Goal: Task Accomplishment & Management: Complete application form

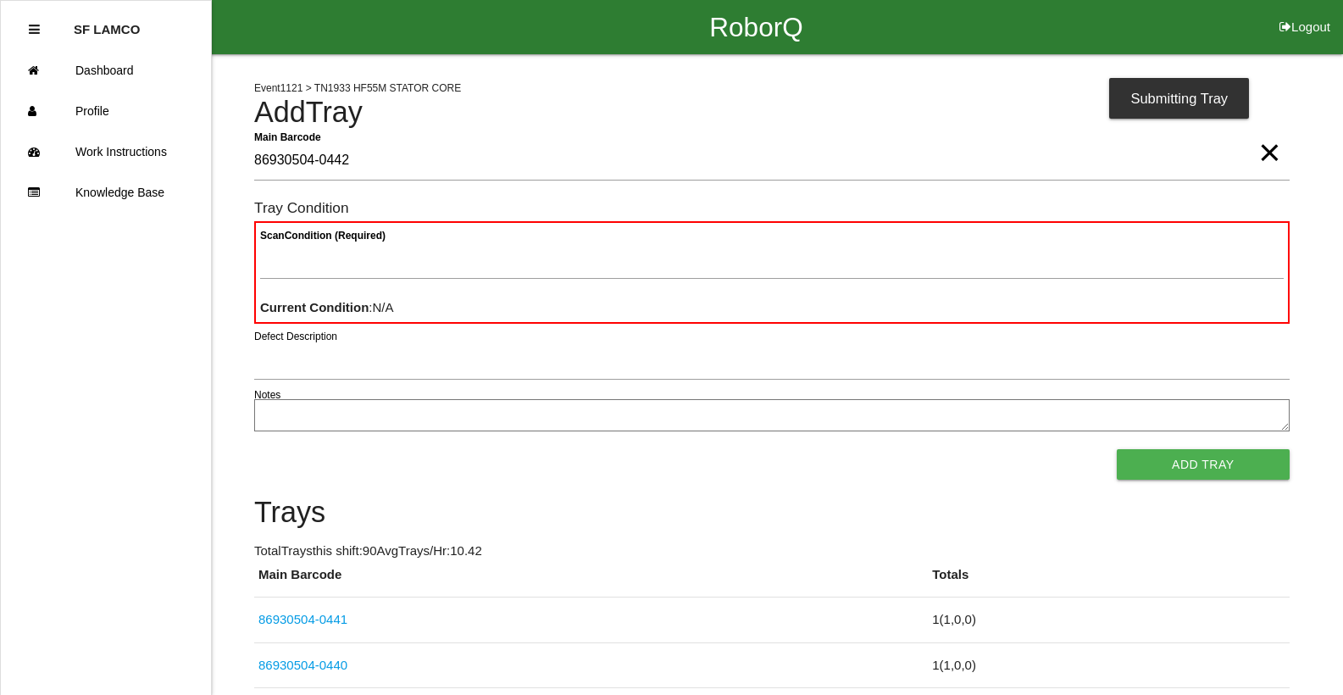
type Barcode "86930504-0442"
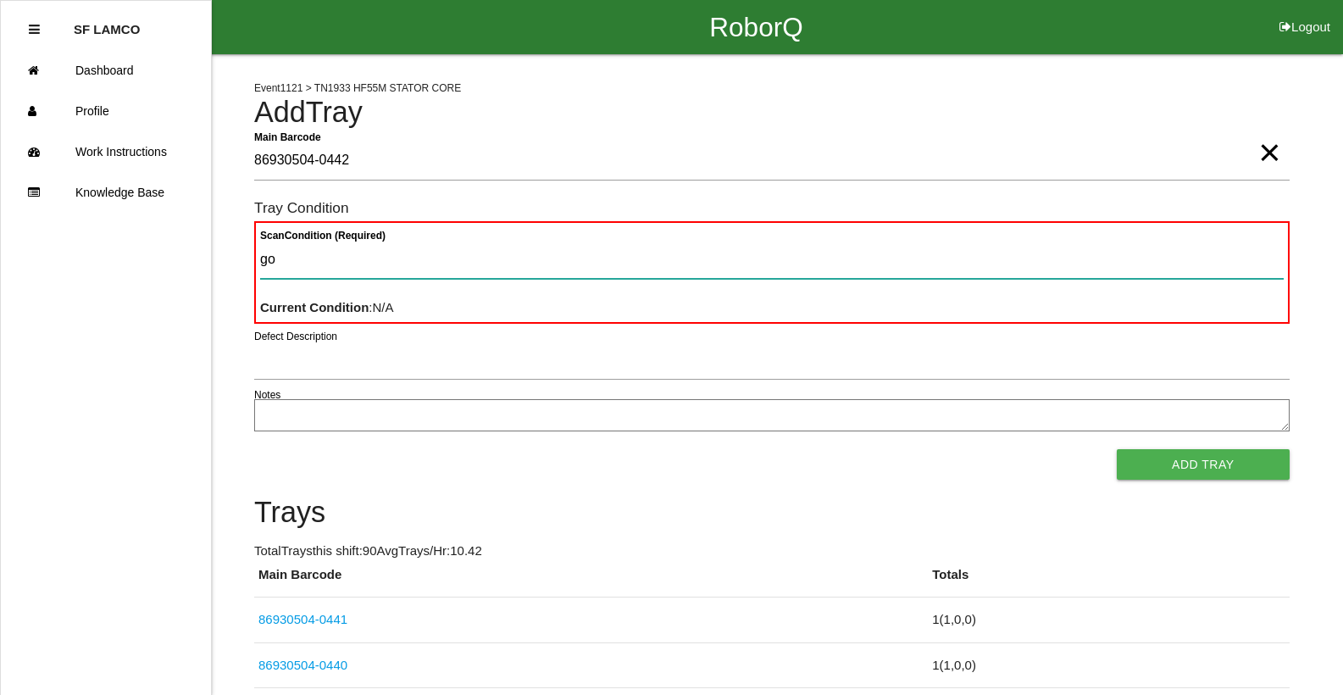
type Condition "goo"
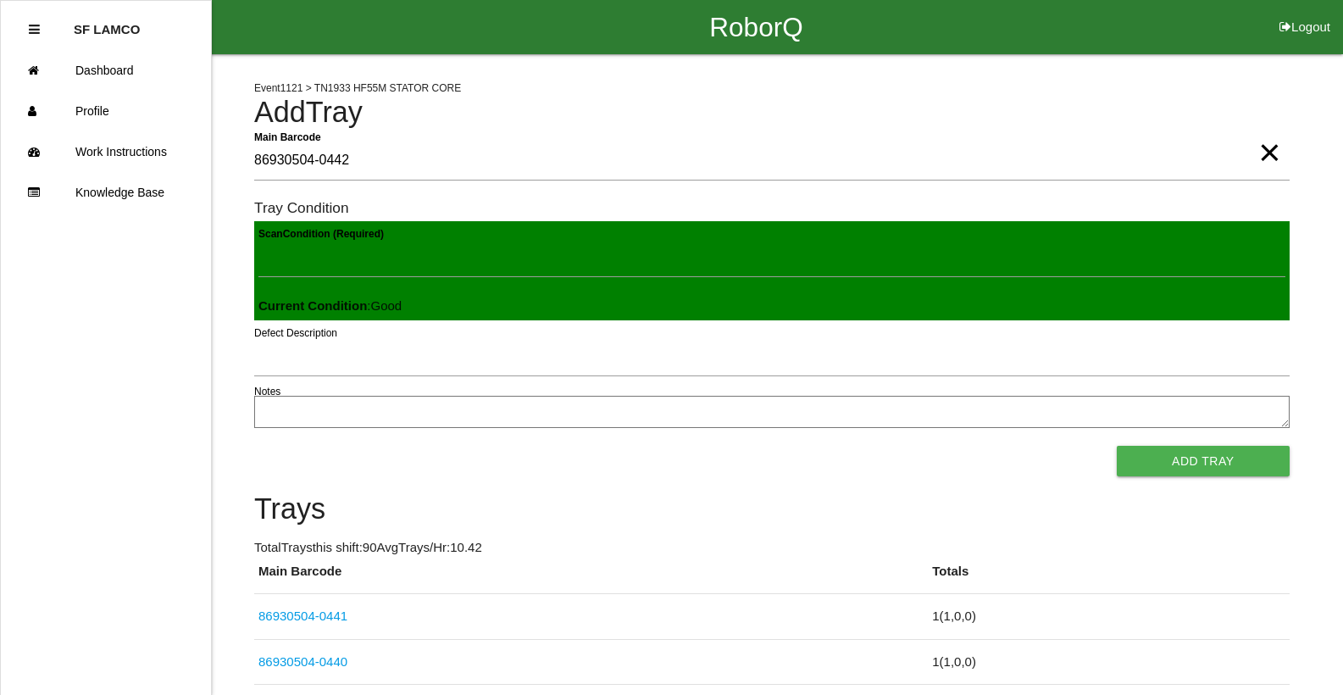
click at [1117, 446] on button "Add Tray" at bounding box center [1203, 461] width 173 height 30
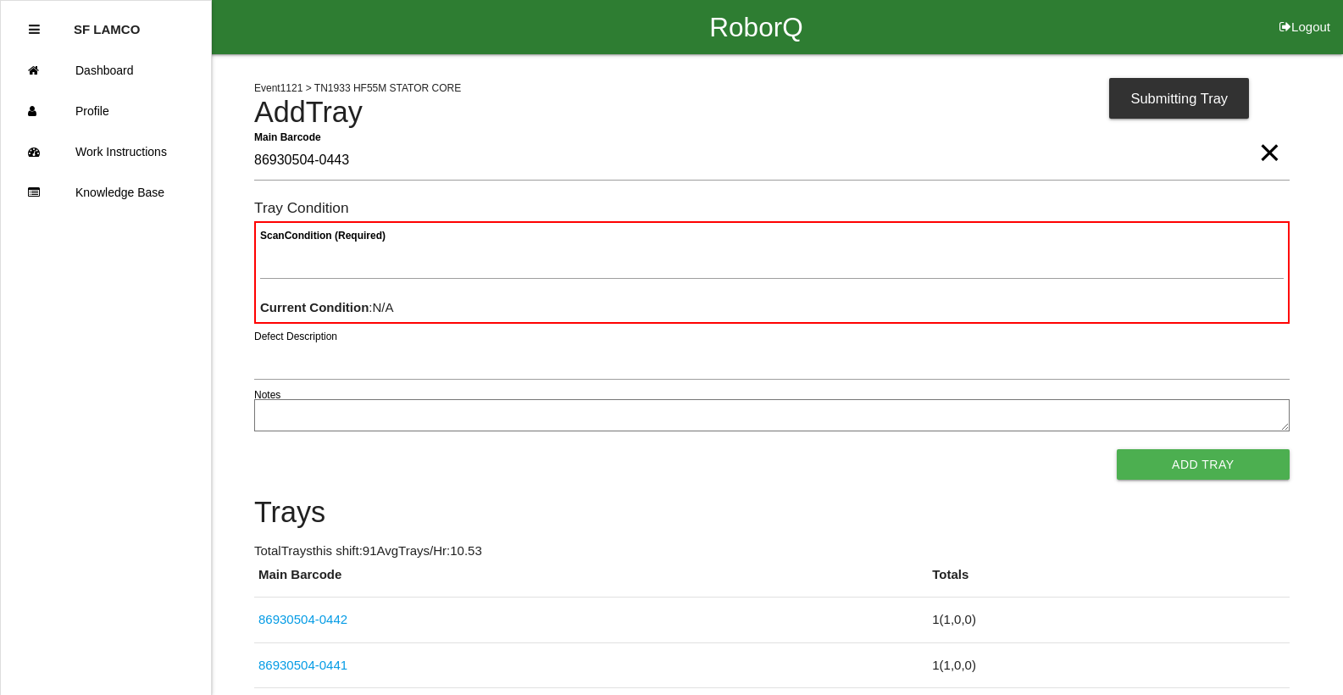
type Barcode "86930504-0443"
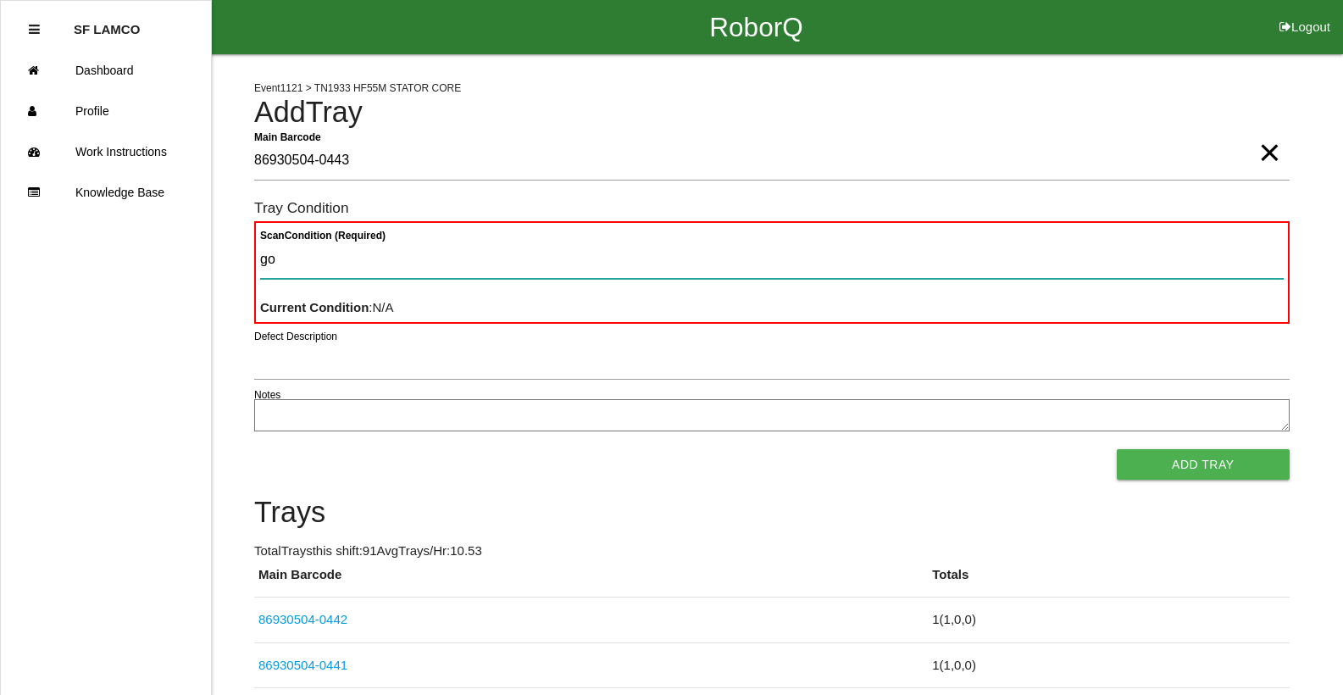
type Condition "goo"
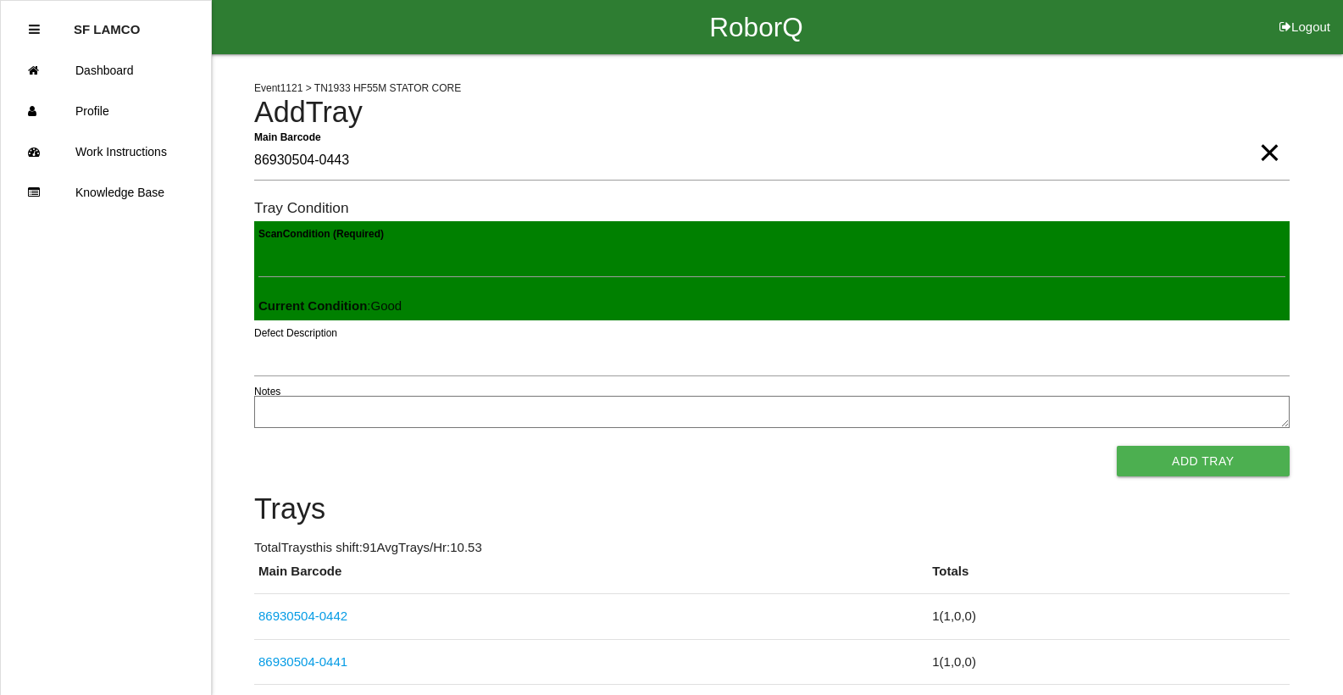
click at [1117, 446] on button "Add Tray" at bounding box center [1203, 461] width 173 height 30
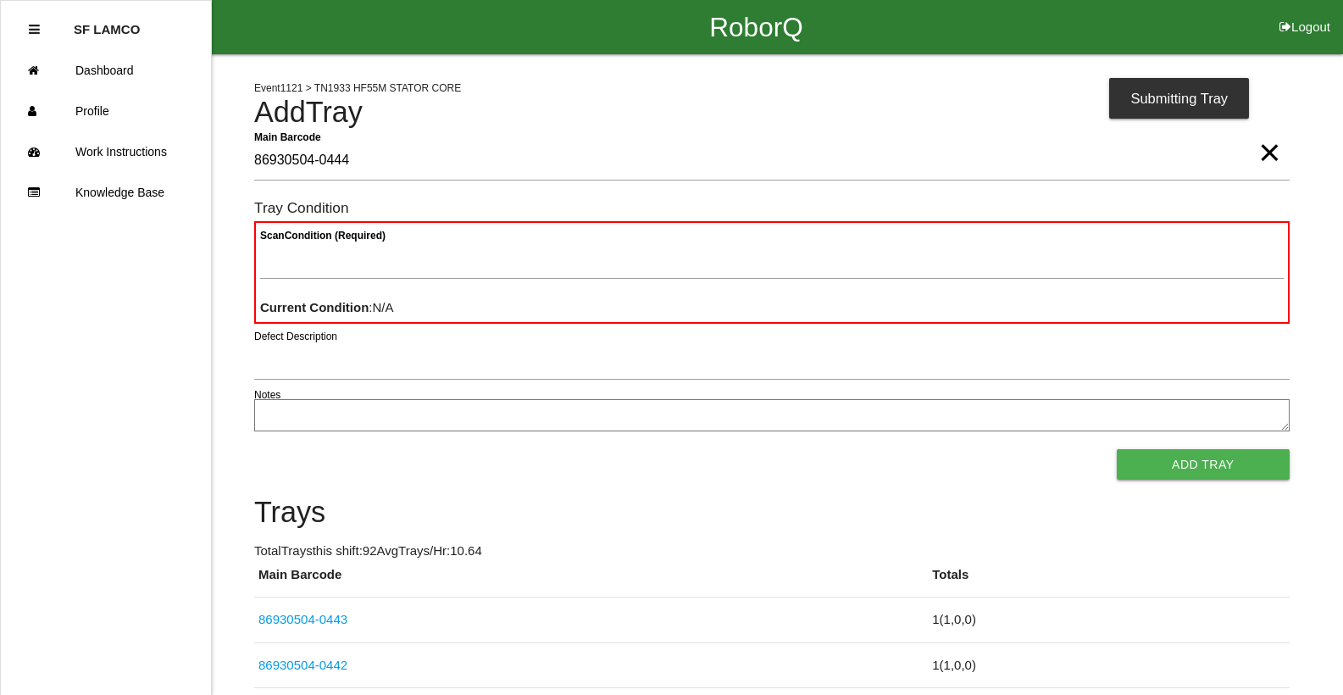
type Barcode "86930504-0444"
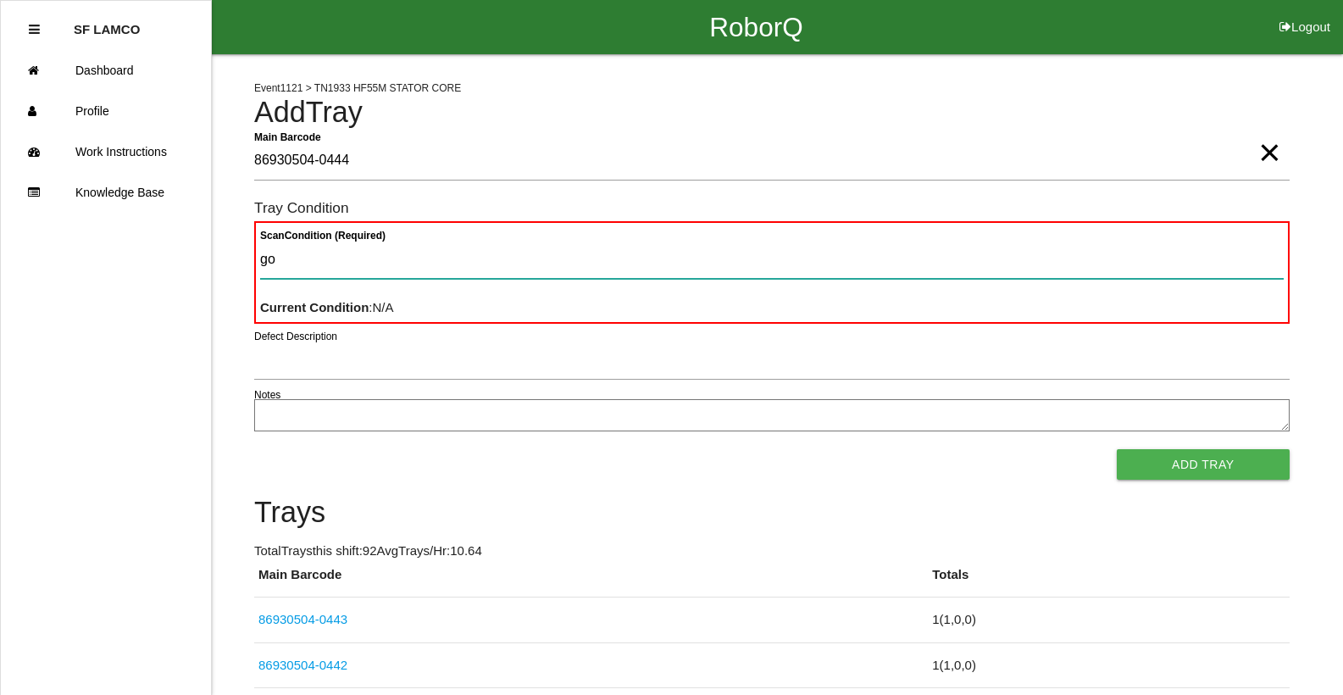
type Condition "goo"
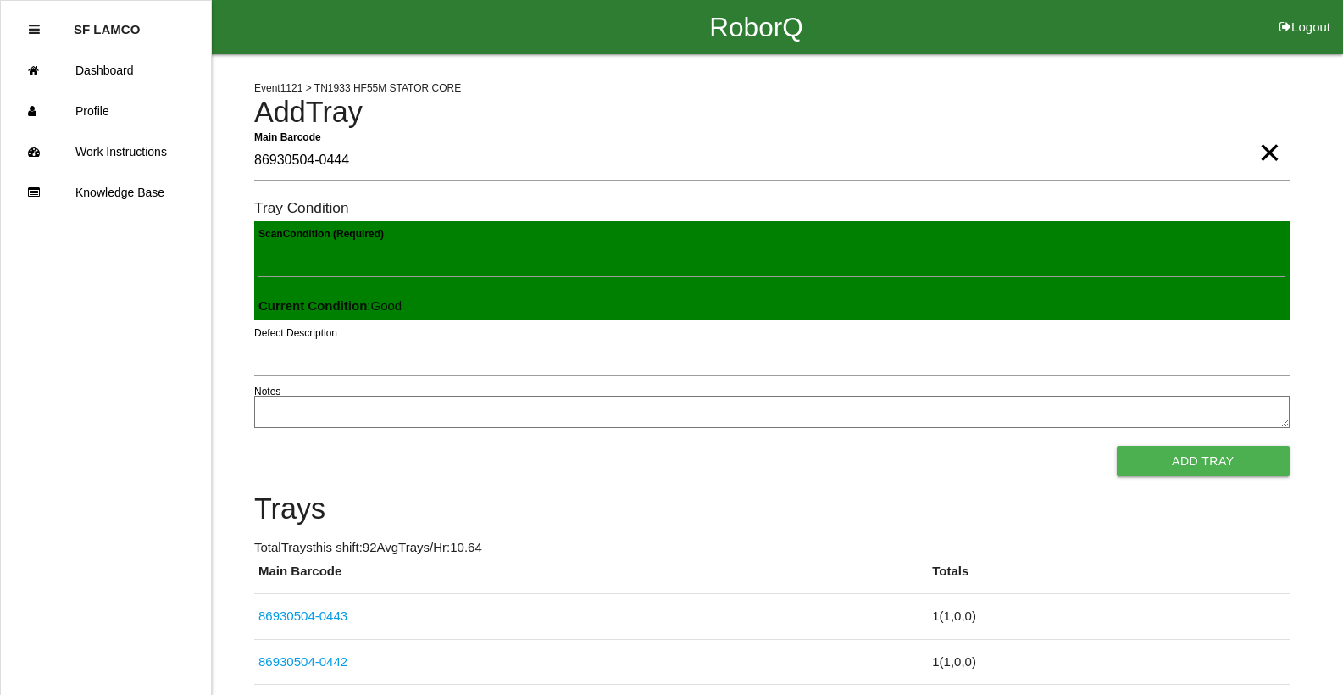
click at [1117, 446] on button "Add Tray" at bounding box center [1203, 461] width 173 height 30
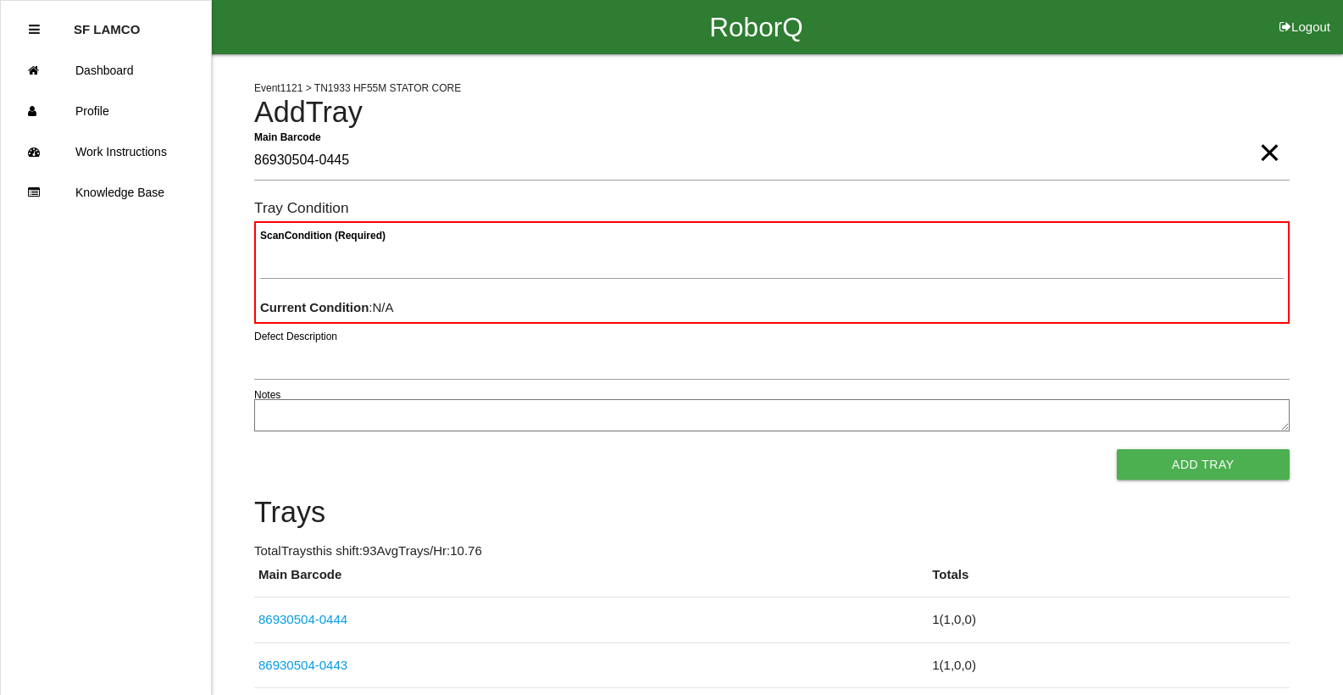
type Barcode "86930504-0445"
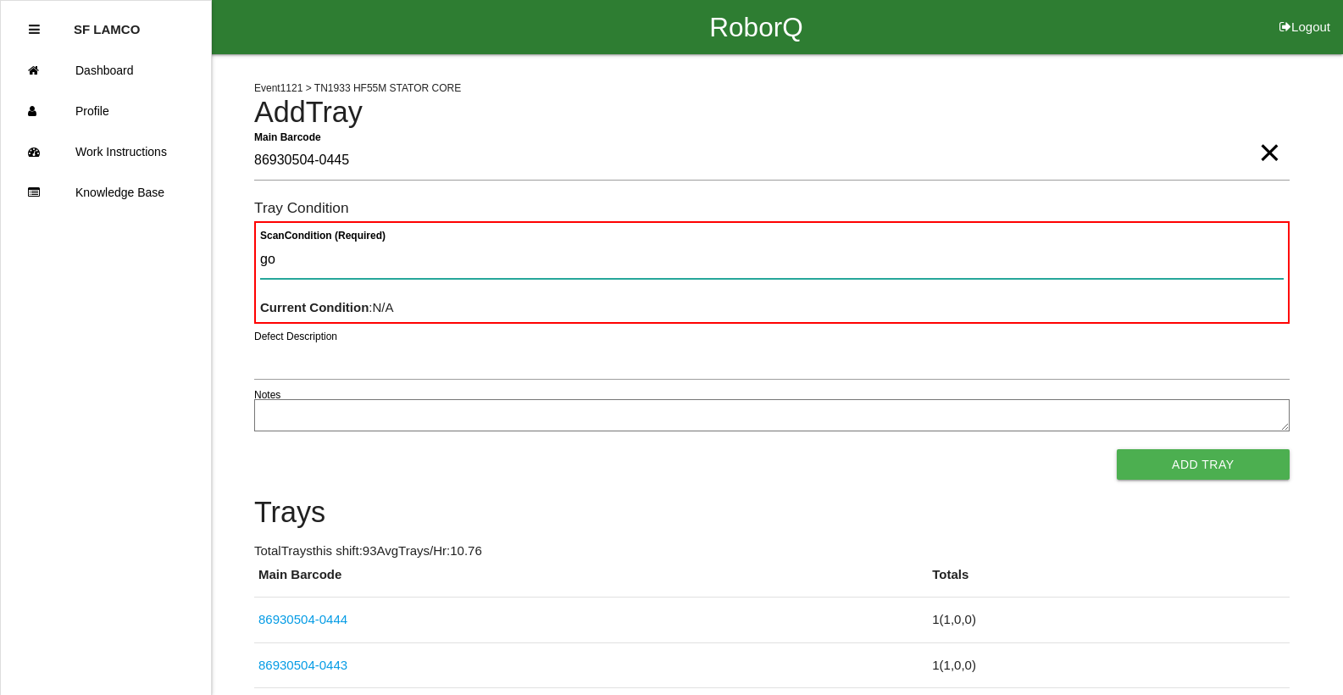
type Condition "goo"
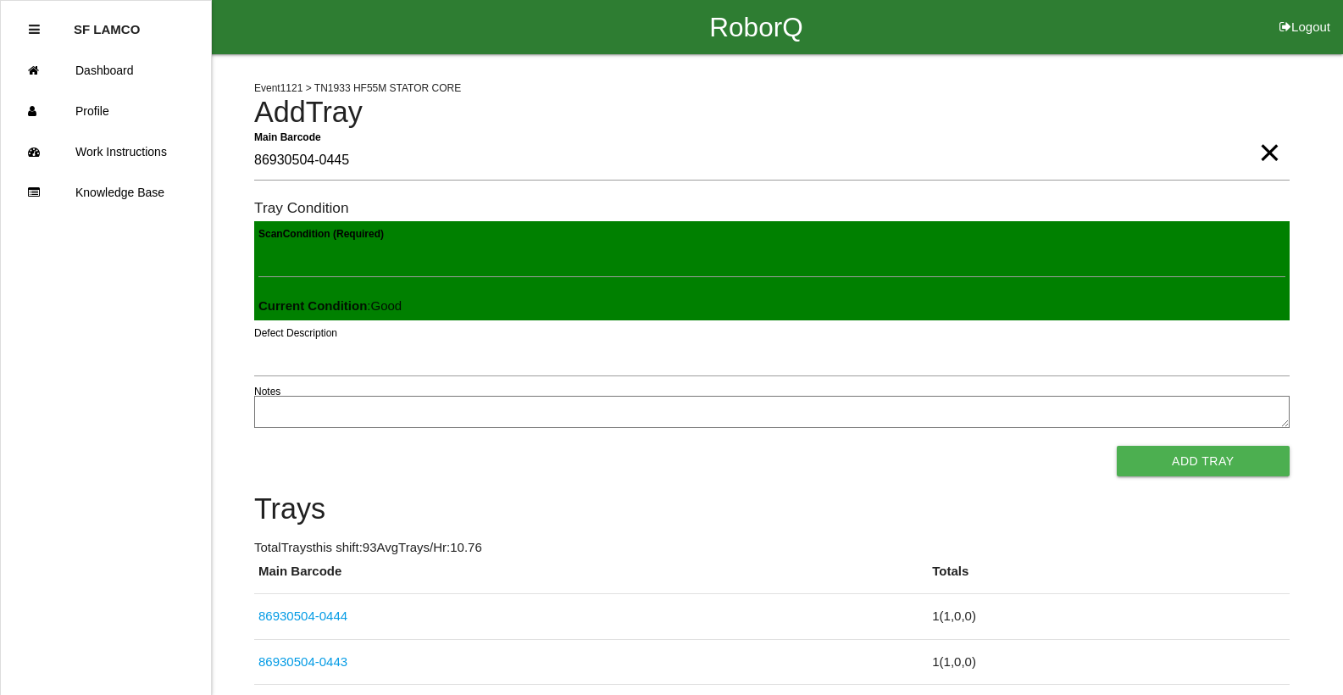
click at [1117, 446] on button "Add Tray" at bounding box center [1203, 461] width 173 height 30
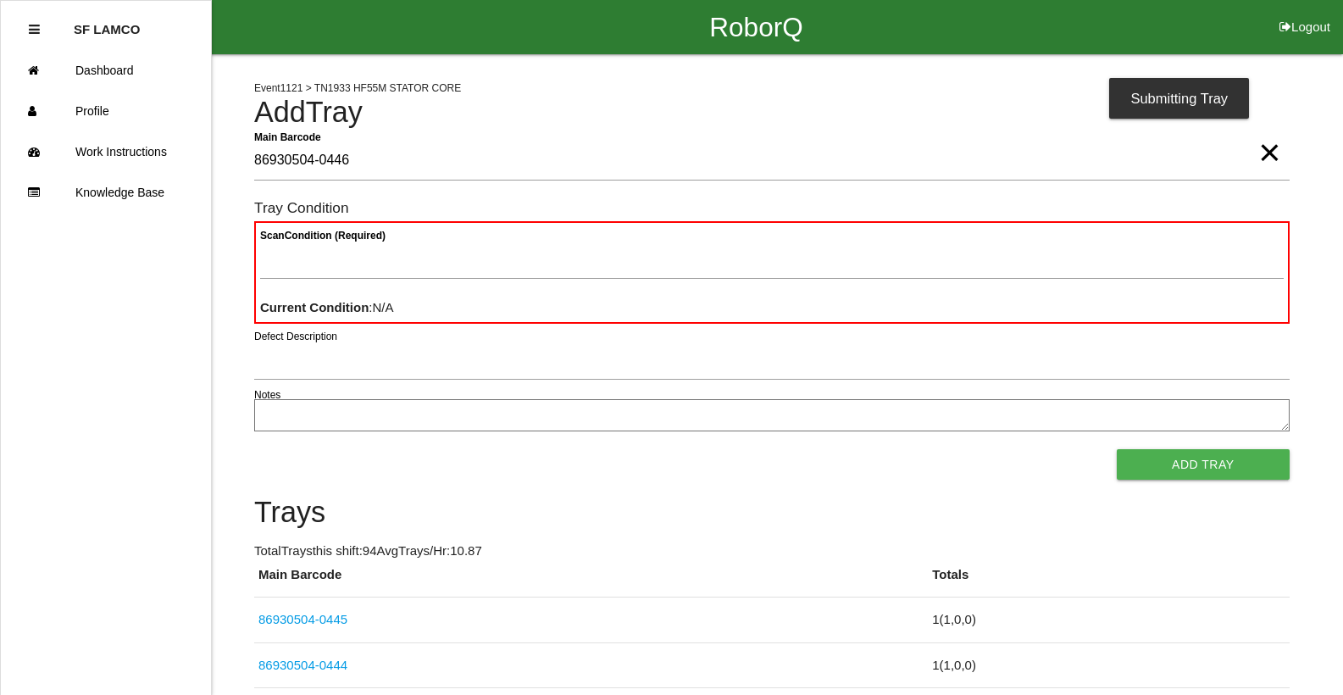
type Barcode "86930504-0446"
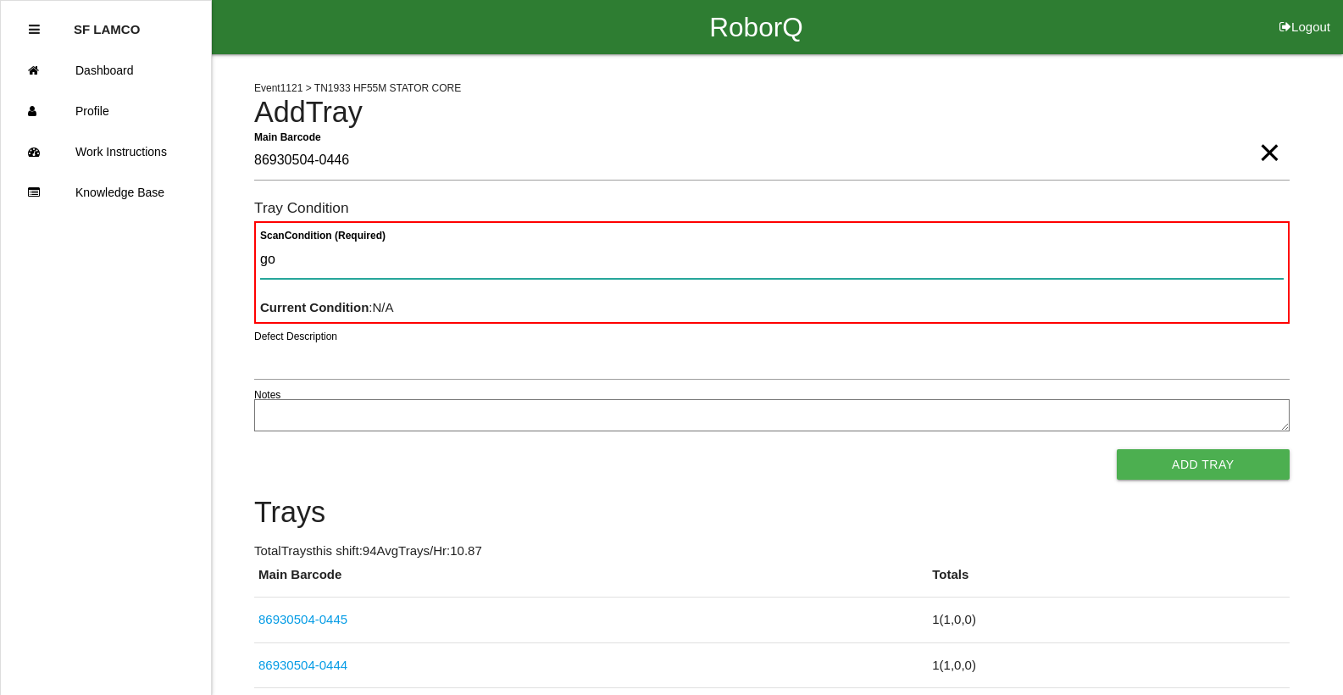
type Condition "goo"
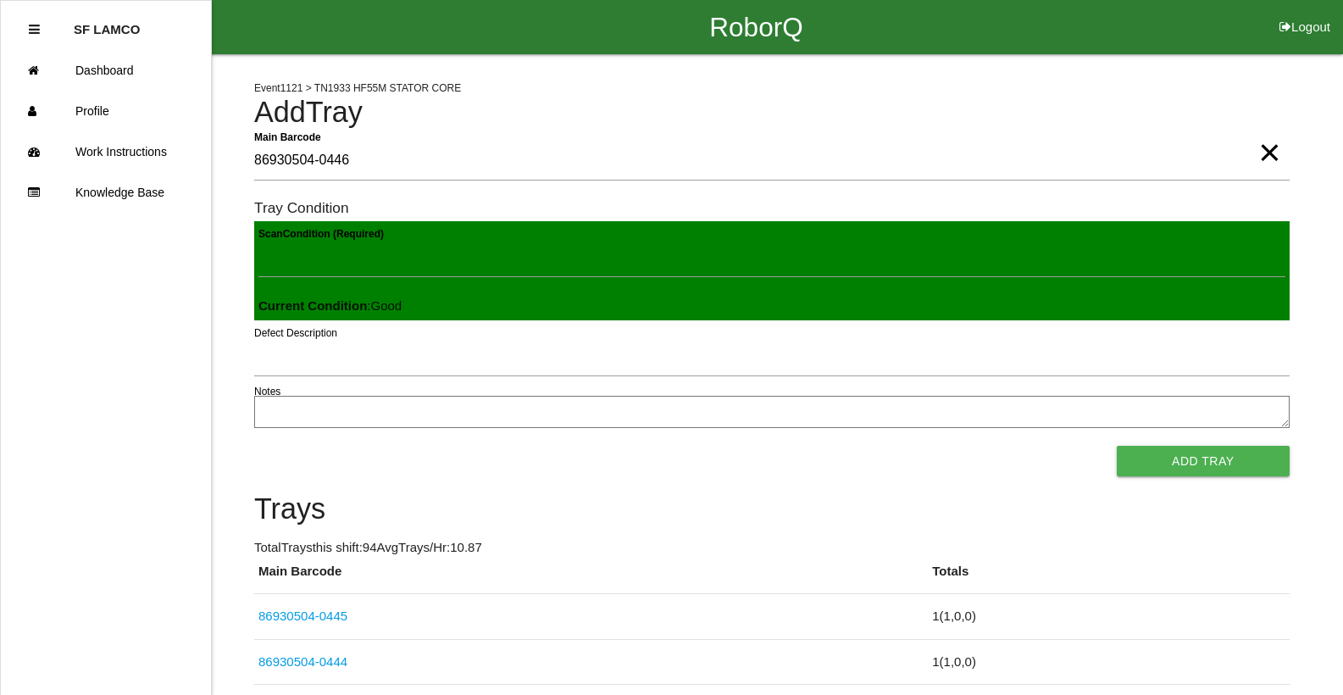
click at [1117, 446] on button "Add Tray" at bounding box center [1203, 461] width 173 height 30
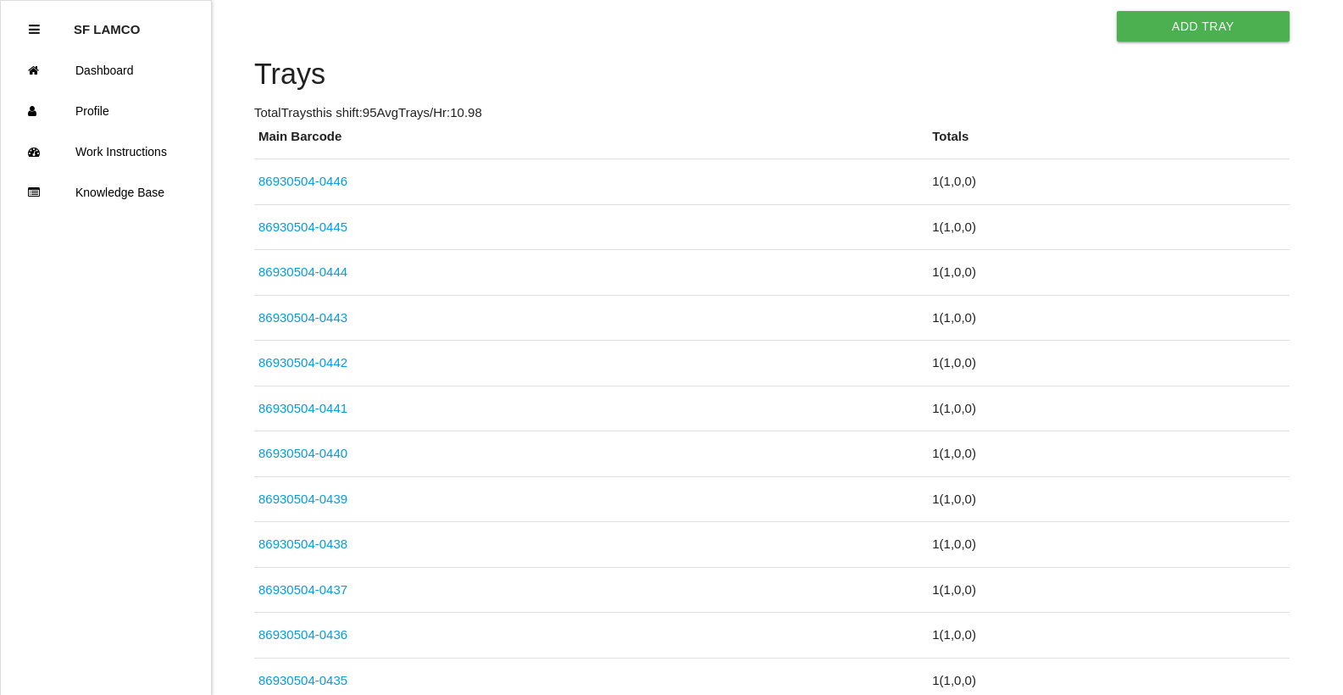
scroll to position [471, 0]
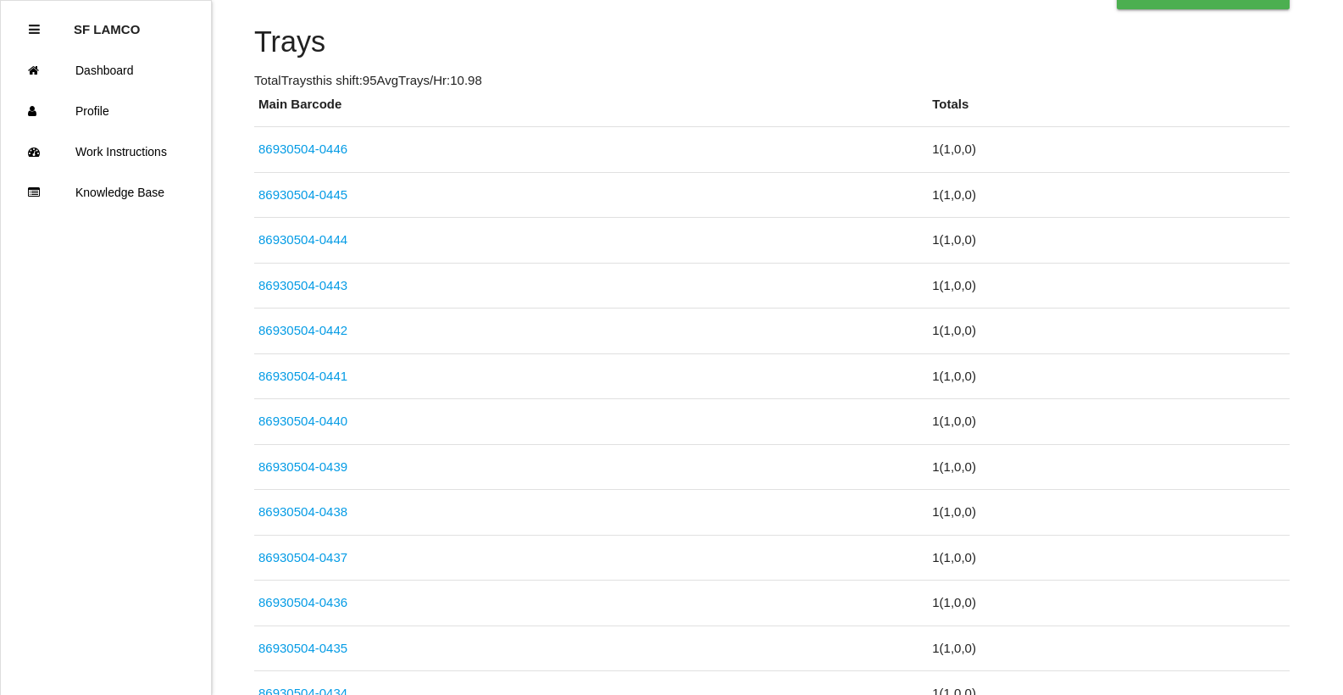
click at [324, 550] on link "86930504-0437" at bounding box center [302, 557] width 89 height 14
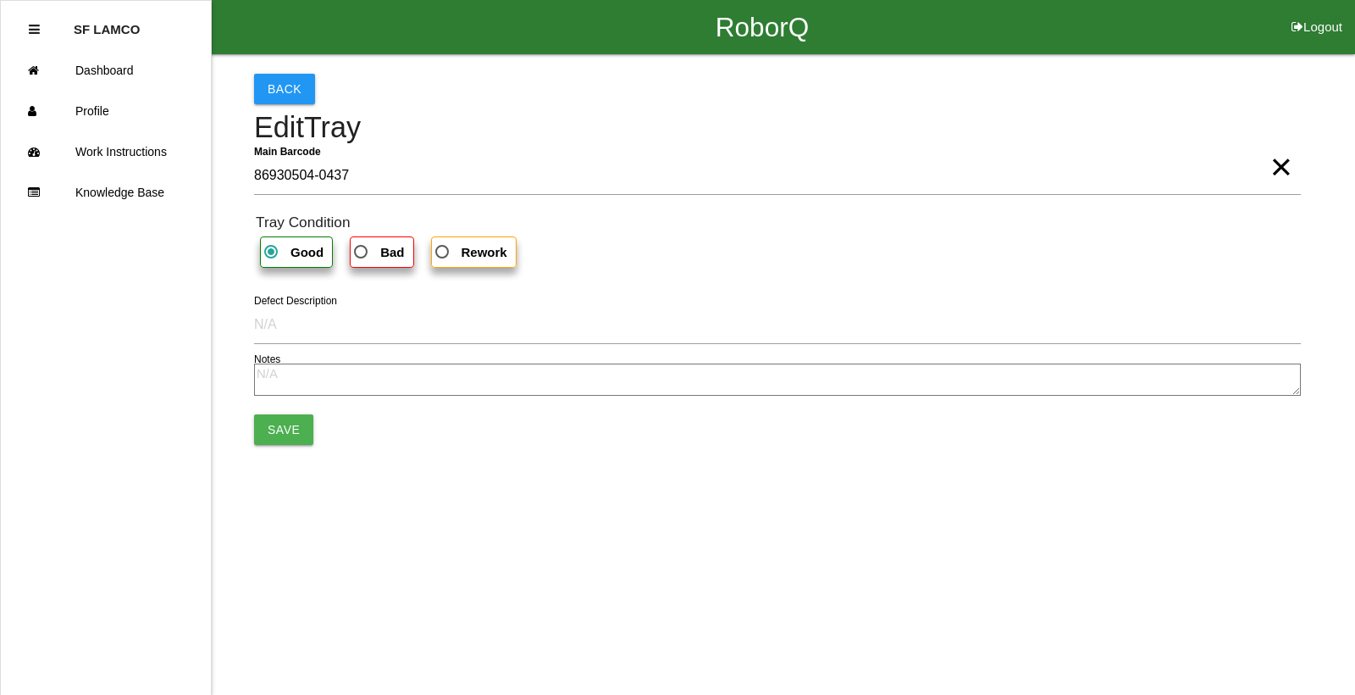
click at [382, 250] on b "Bad" at bounding box center [392, 252] width 24 height 14
click at [362, 250] on input "Bad" at bounding box center [356, 246] width 11 height 11
radio input "true"
click at [279, 424] on button "Save" at bounding box center [283, 429] width 59 height 30
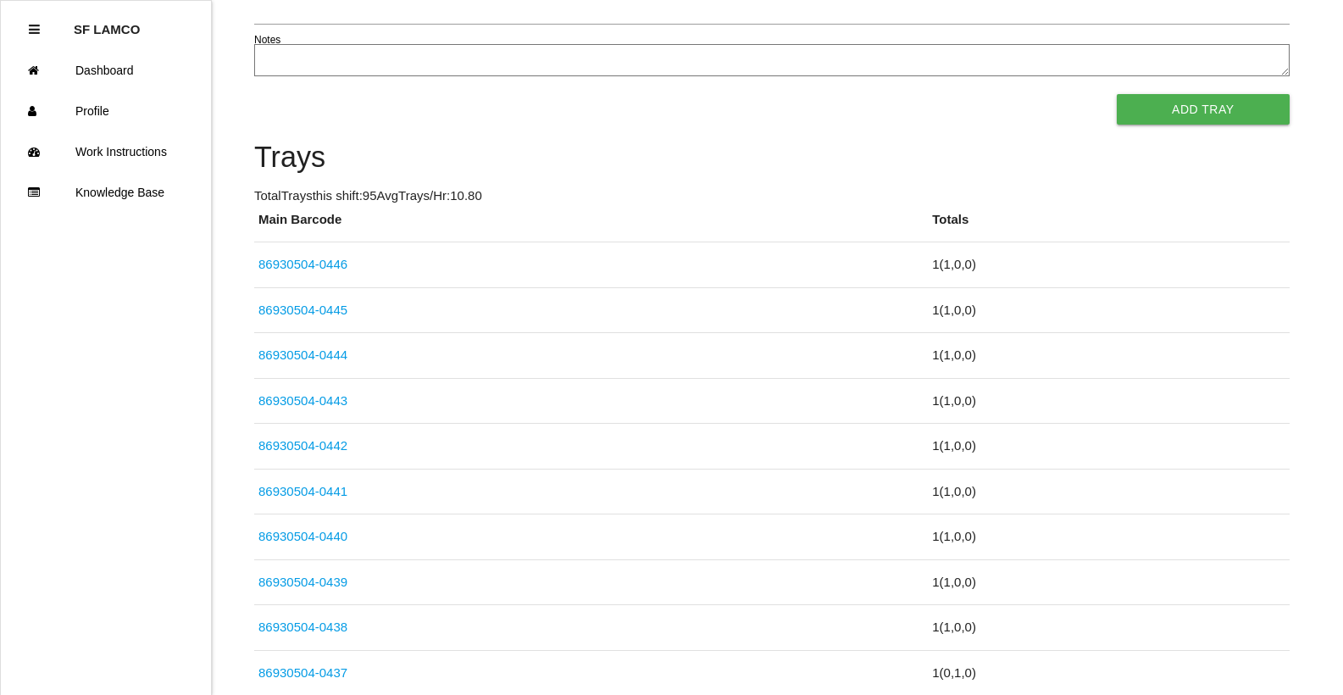
scroll to position [363, 0]
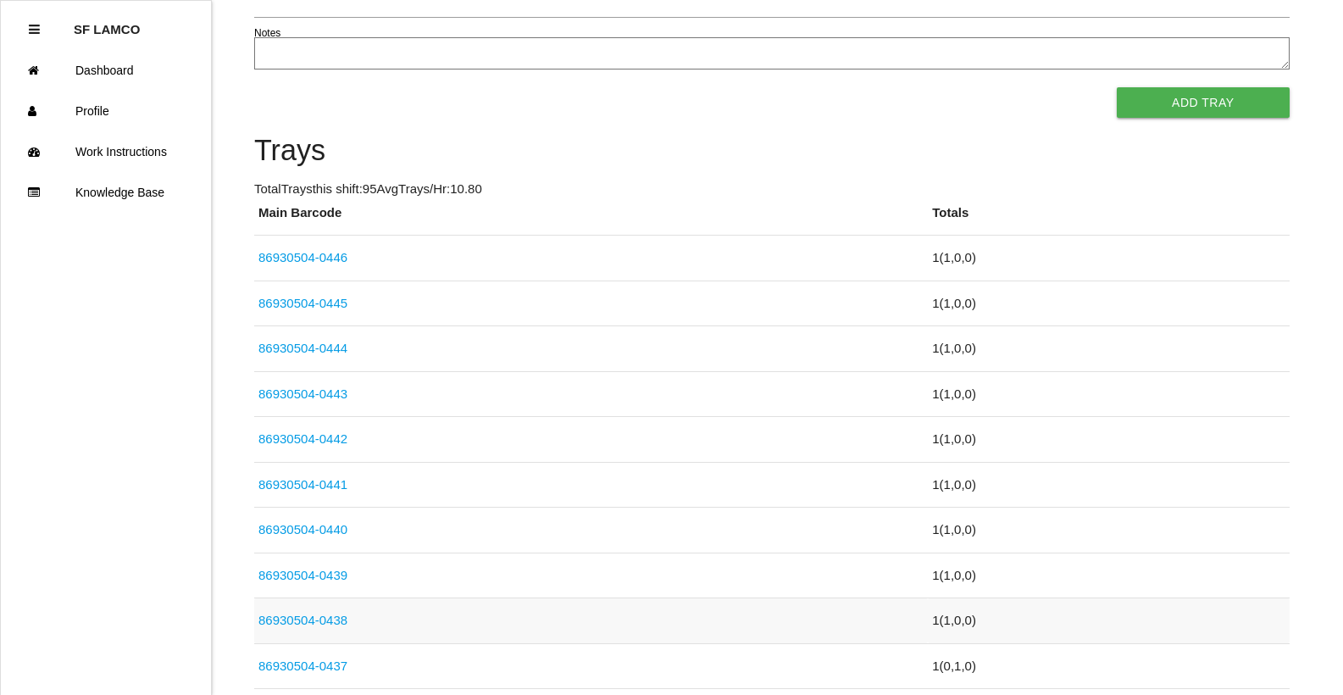
click at [344, 621] on link "86930504-0438" at bounding box center [302, 619] width 89 height 14
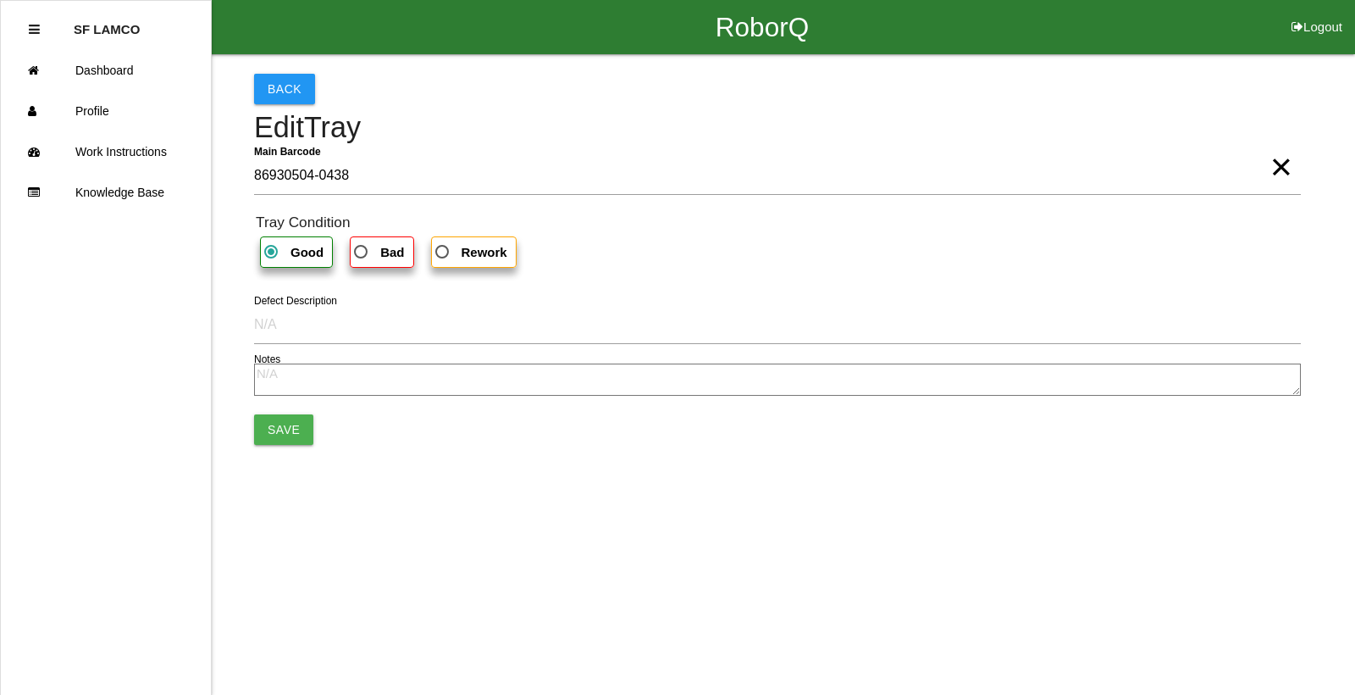
click at [383, 257] on b "Bad" at bounding box center [392, 252] width 24 height 14
click at [362, 252] on input "Bad" at bounding box center [356, 246] width 11 height 11
radio input "true"
click at [282, 435] on button "Save" at bounding box center [283, 429] width 59 height 30
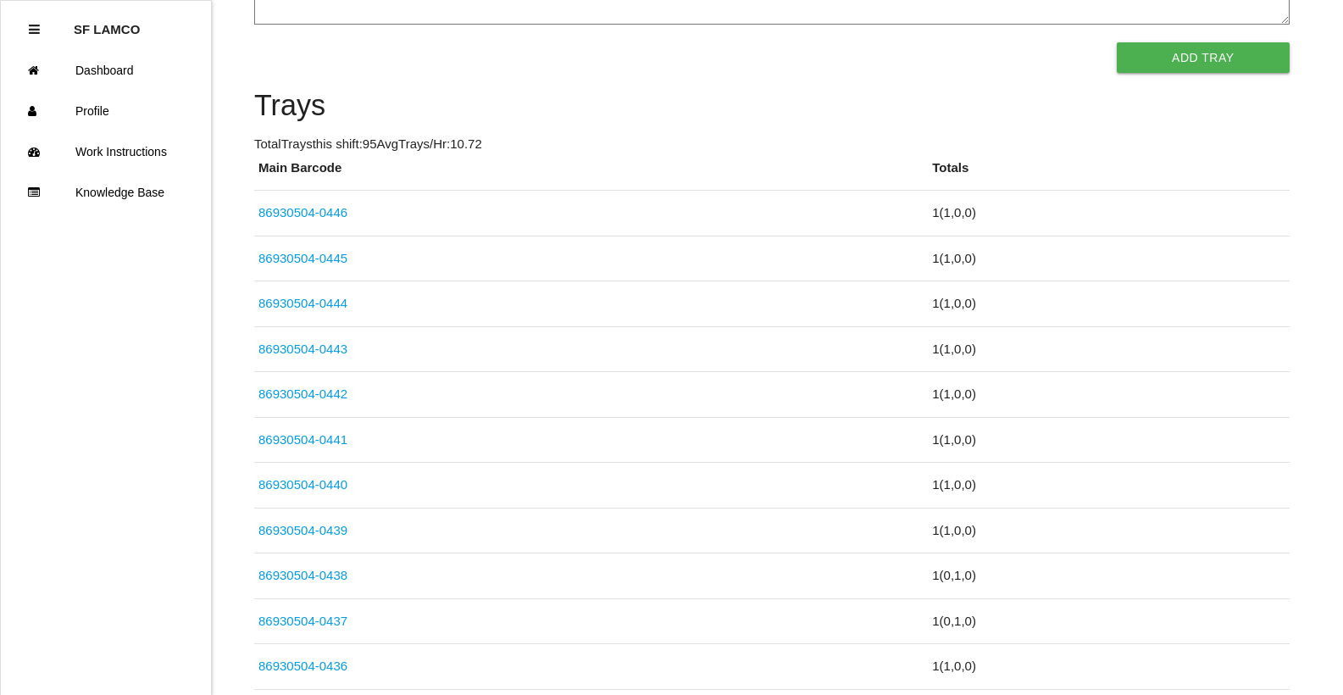
scroll to position [420, 0]
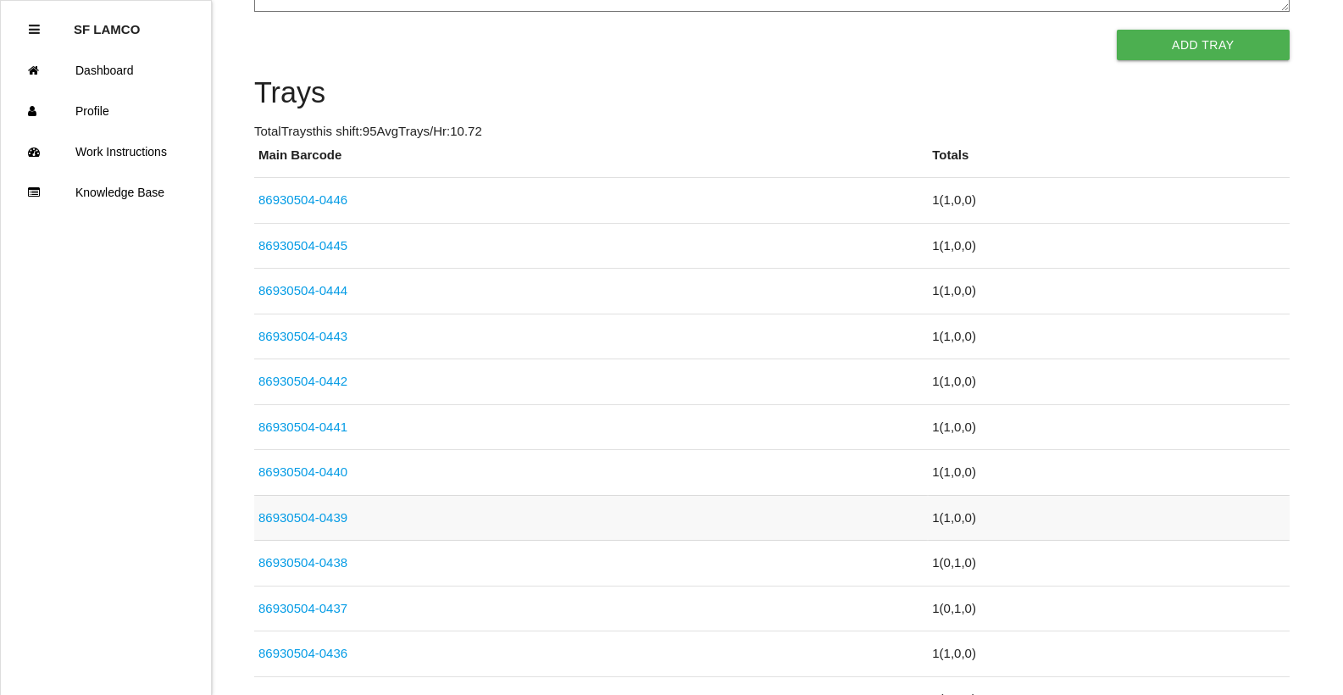
click at [335, 516] on link "86930504-0439" at bounding box center [302, 517] width 89 height 14
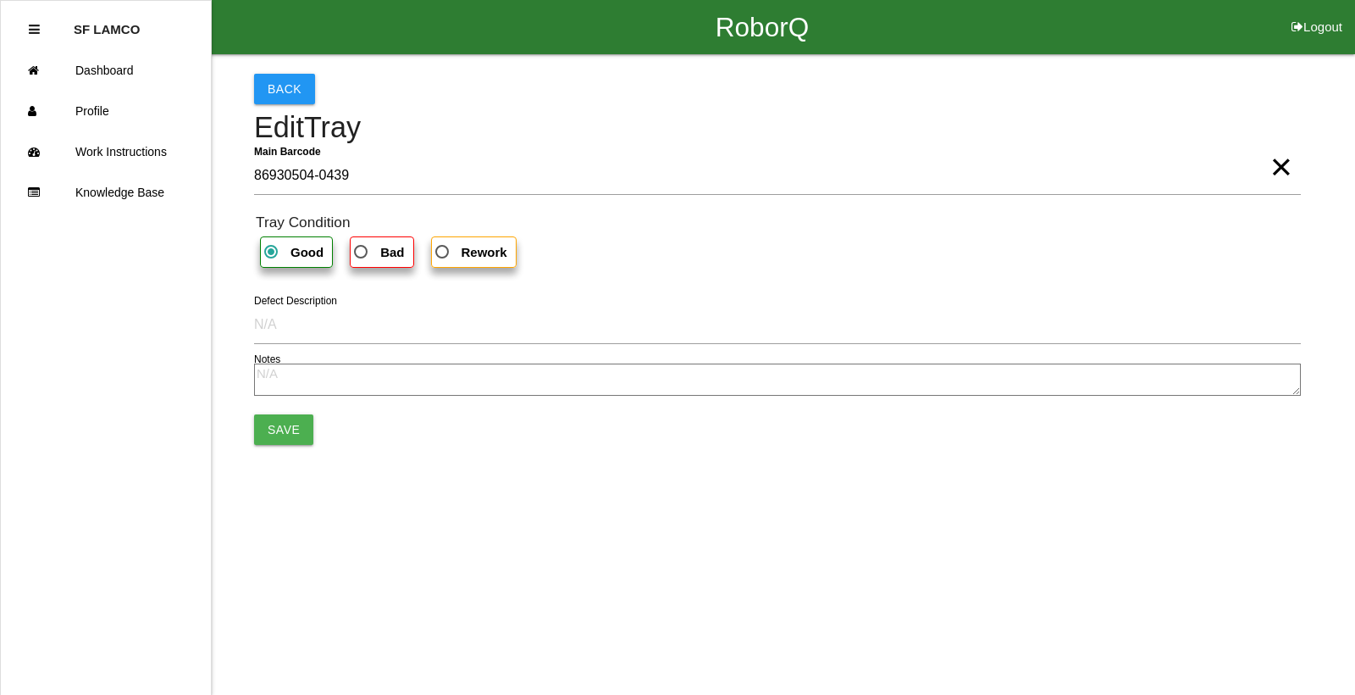
click at [376, 252] on span "Bad" at bounding box center [377, 251] width 53 height 21
click at [362, 252] on input "Bad" at bounding box center [356, 246] width 11 height 11
radio input "true"
click at [284, 424] on button "Save" at bounding box center [283, 429] width 59 height 30
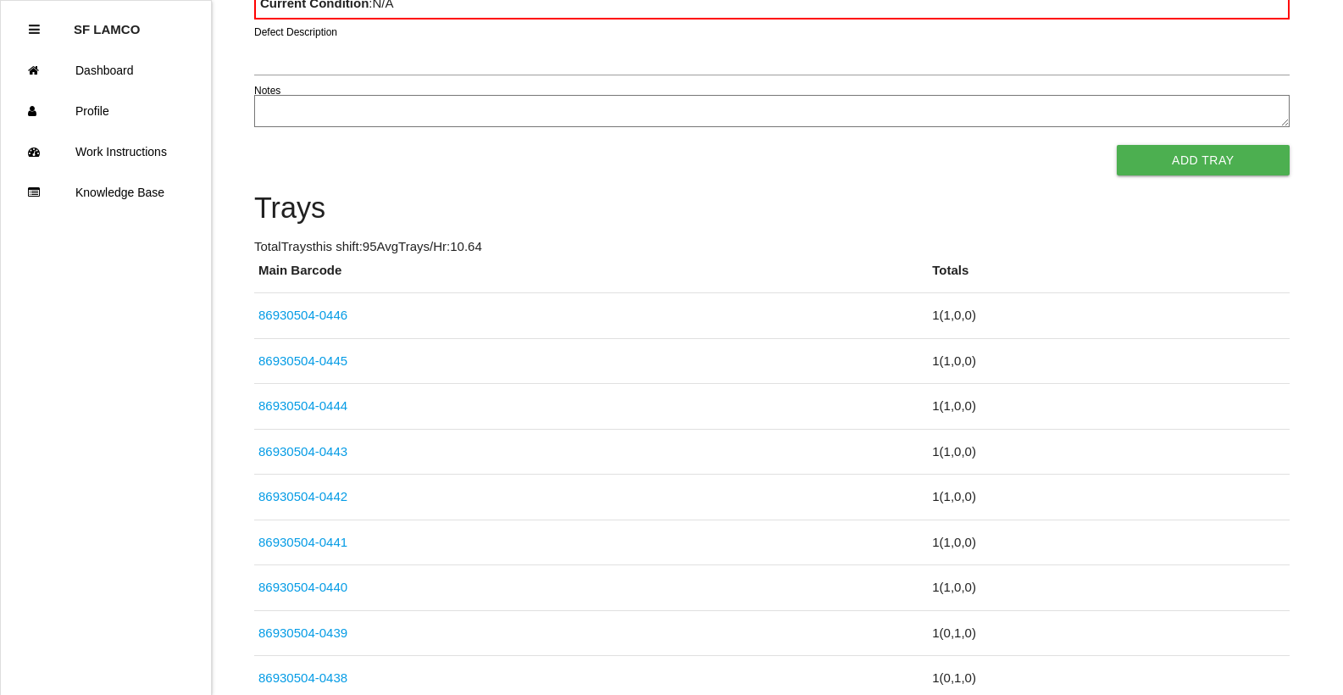
scroll to position [330, 0]
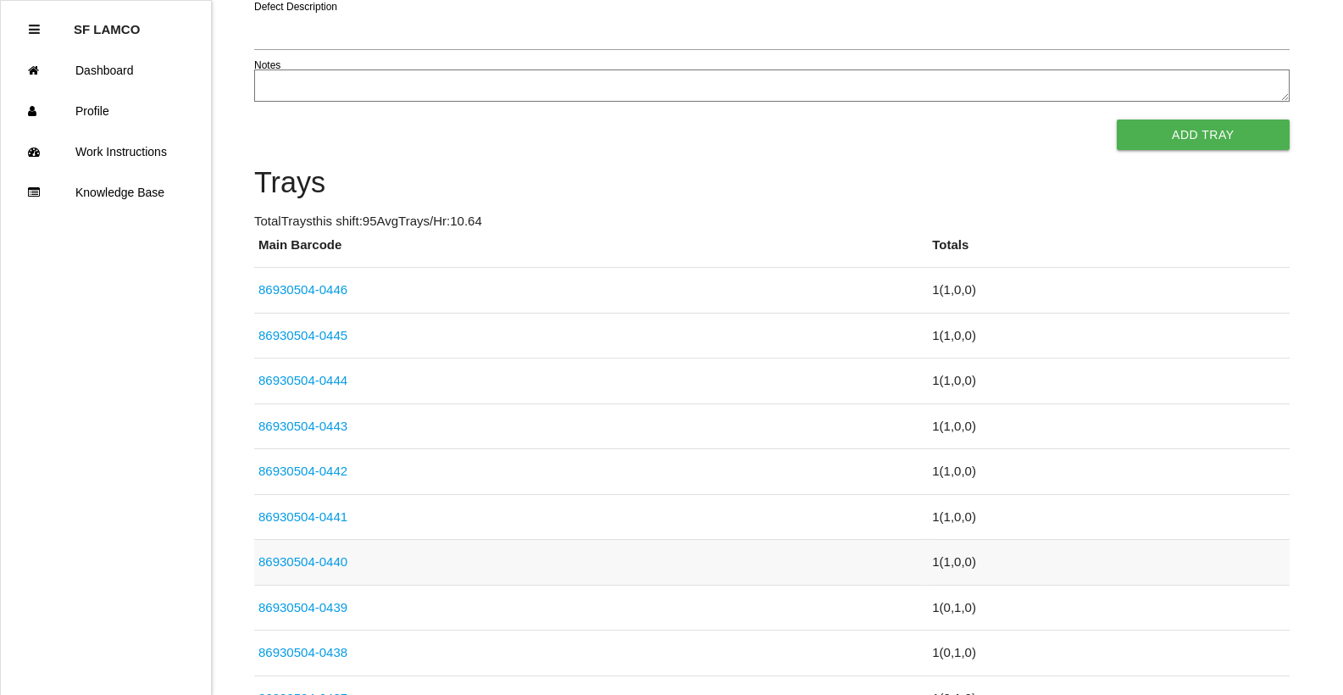
click at [620, 558] on td "86930504-0440" at bounding box center [590, 563] width 673 height 46
click at [366, 562] on td "86930504-0440" at bounding box center [590, 563] width 673 height 46
click at [335, 564] on link "86930504-0440" at bounding box center [302, 561] width 89 height 14
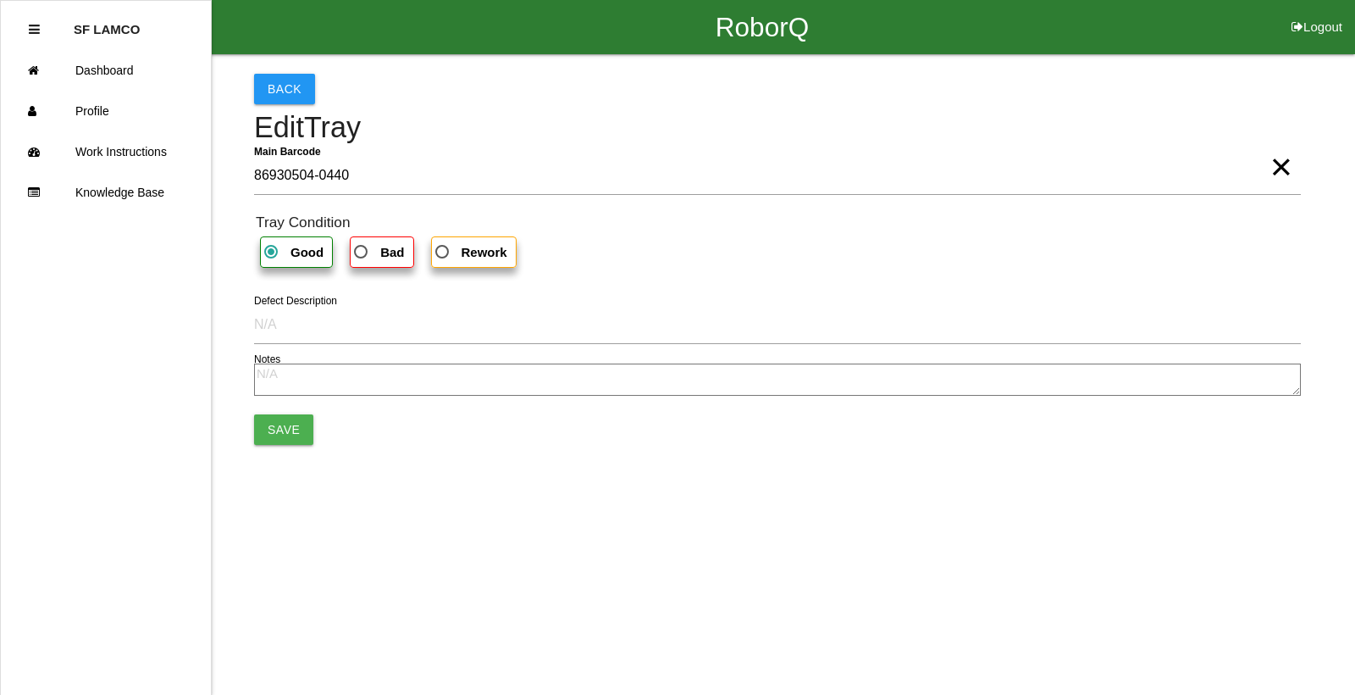
click at [382, 259] on b "Bad" at bounding box center [392, 252] width 24 height 14
click at [362, 252] on input "Bad" at bounding box center [356, 246] width 11 height 11
radio input "true"
click at [263, 421] on button "Save" at bounding box center [283, 429] width 59 height 30
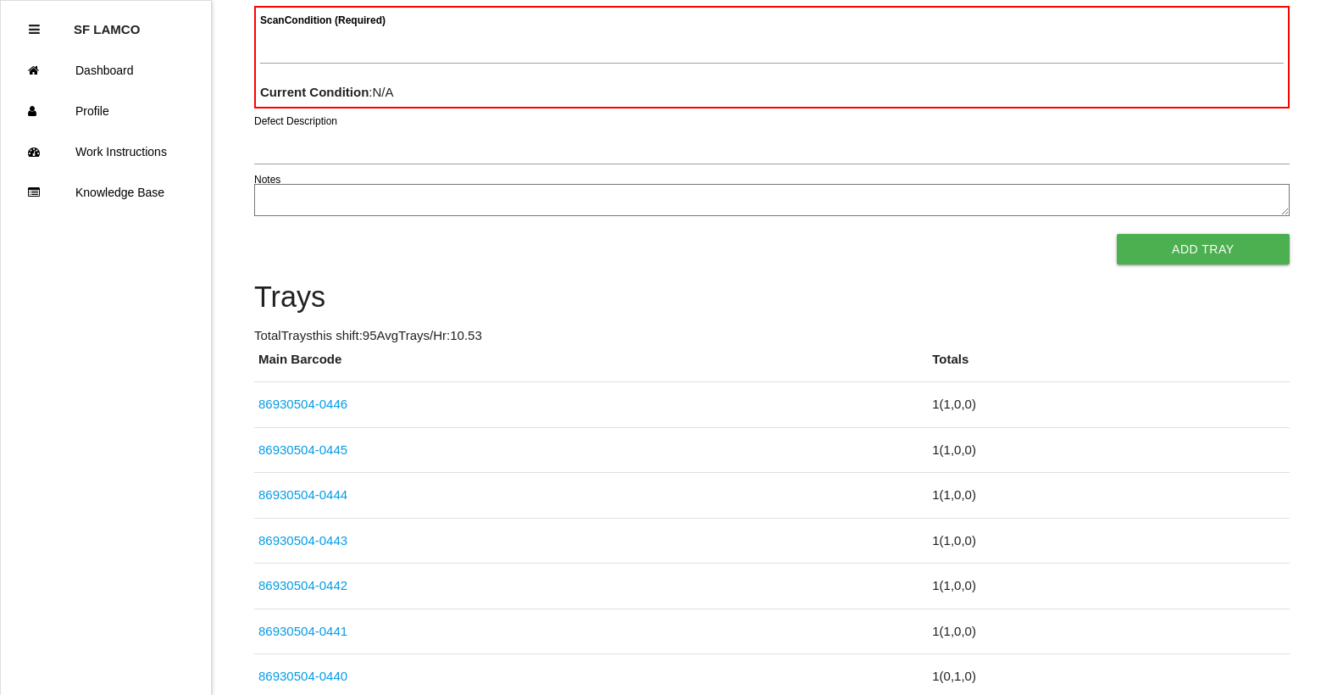
scroll to position [368, 0]
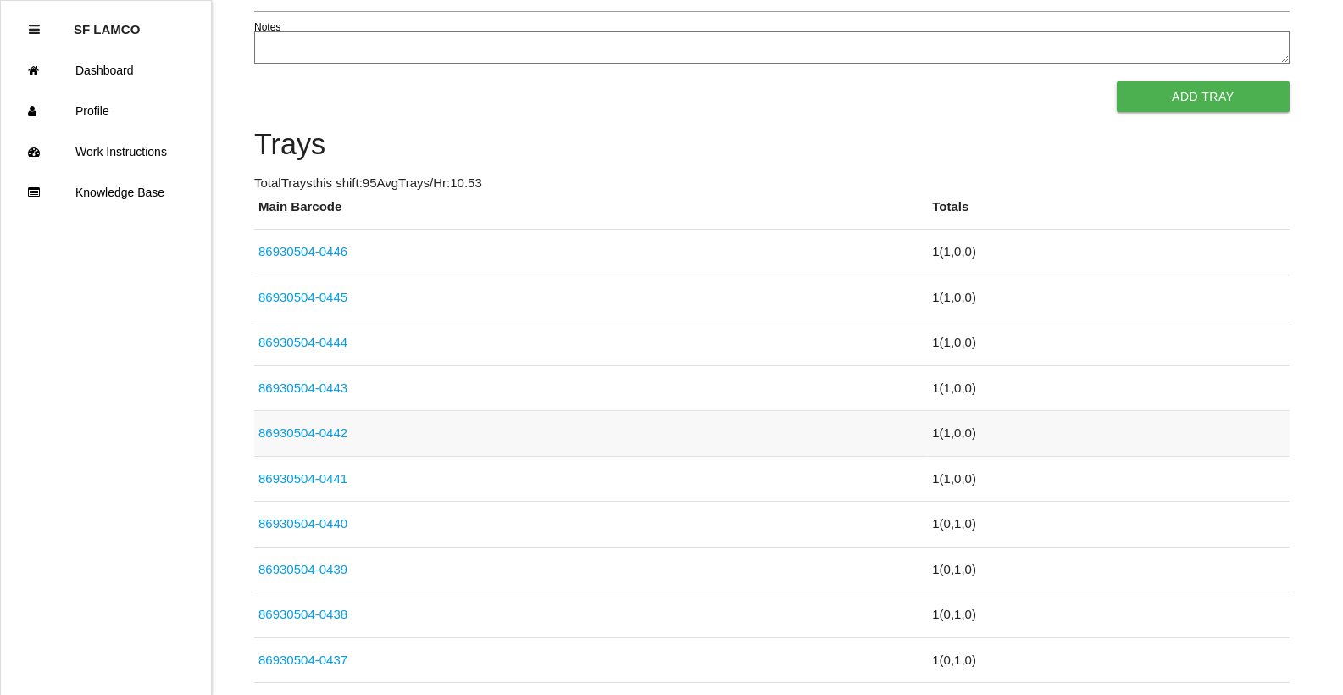
click at [336, 425] on link "86930504-0442" at bounding box center [302, 432] width 89 height 14
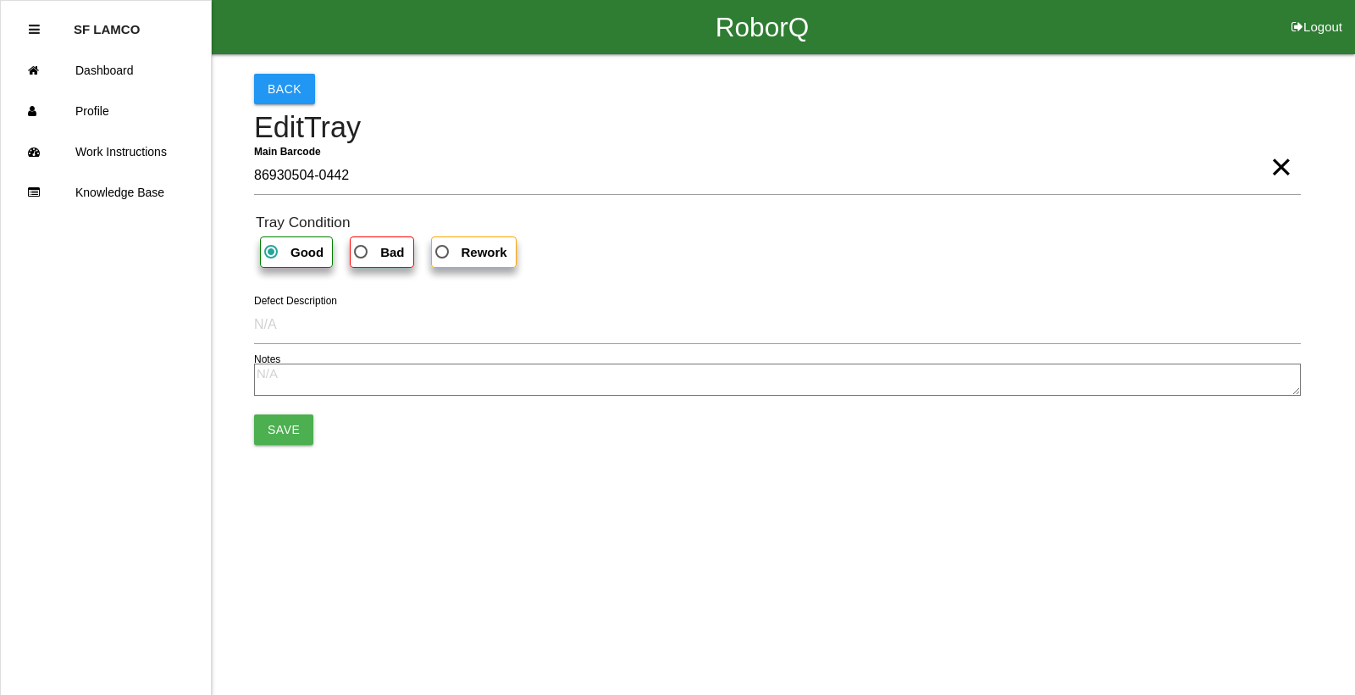
click at [385, 250] on b "Bad" at bounding box center [392, 252] width 24 height 14
click at [362, 250] on input "Bad" at bounding box center [356, 246] width 11 height 11
radio input "true"
click at [299, 428] on button "Save" at bounding box center [283, 429] width 59 height 30
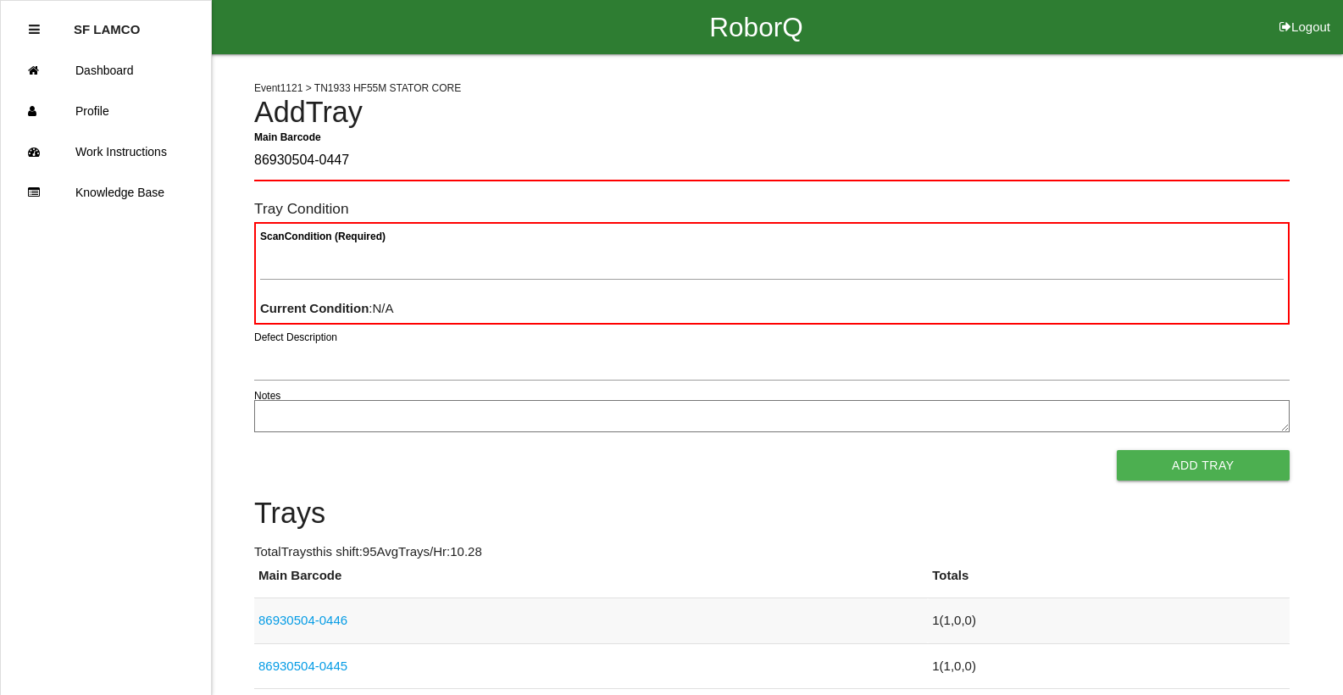
type Barcode "86930504-0447"
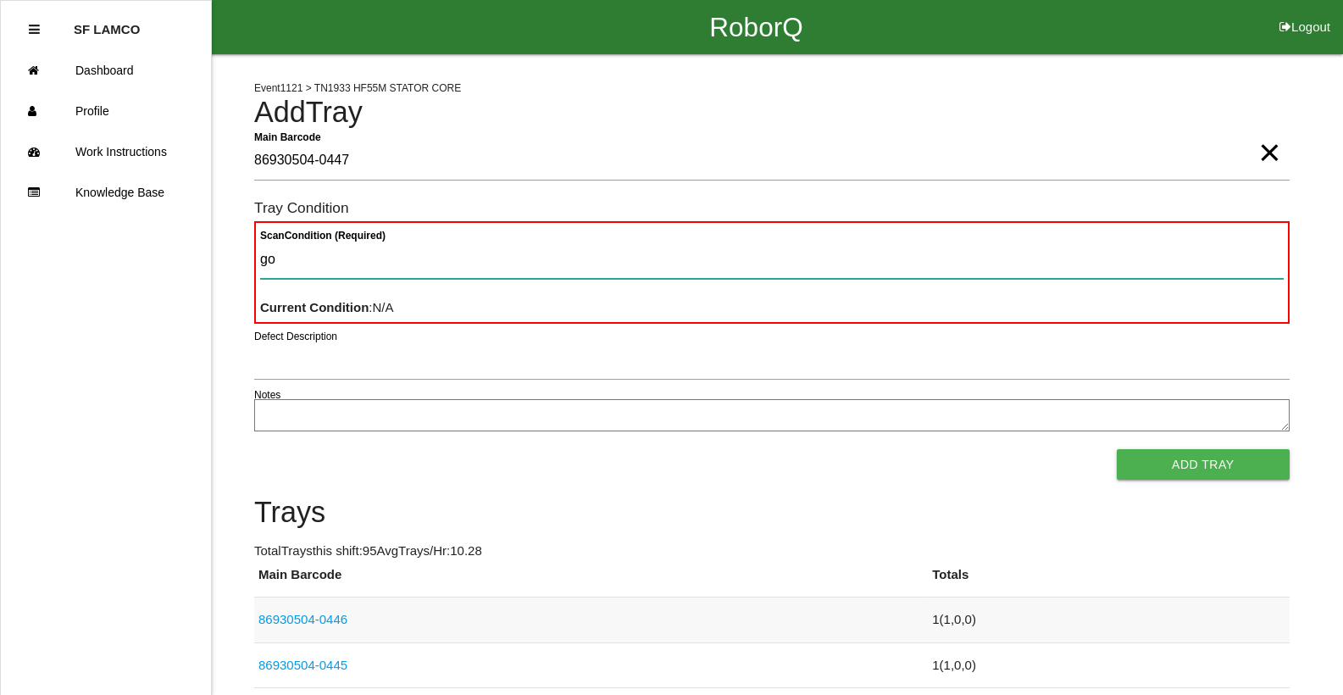
type Condition "goo"
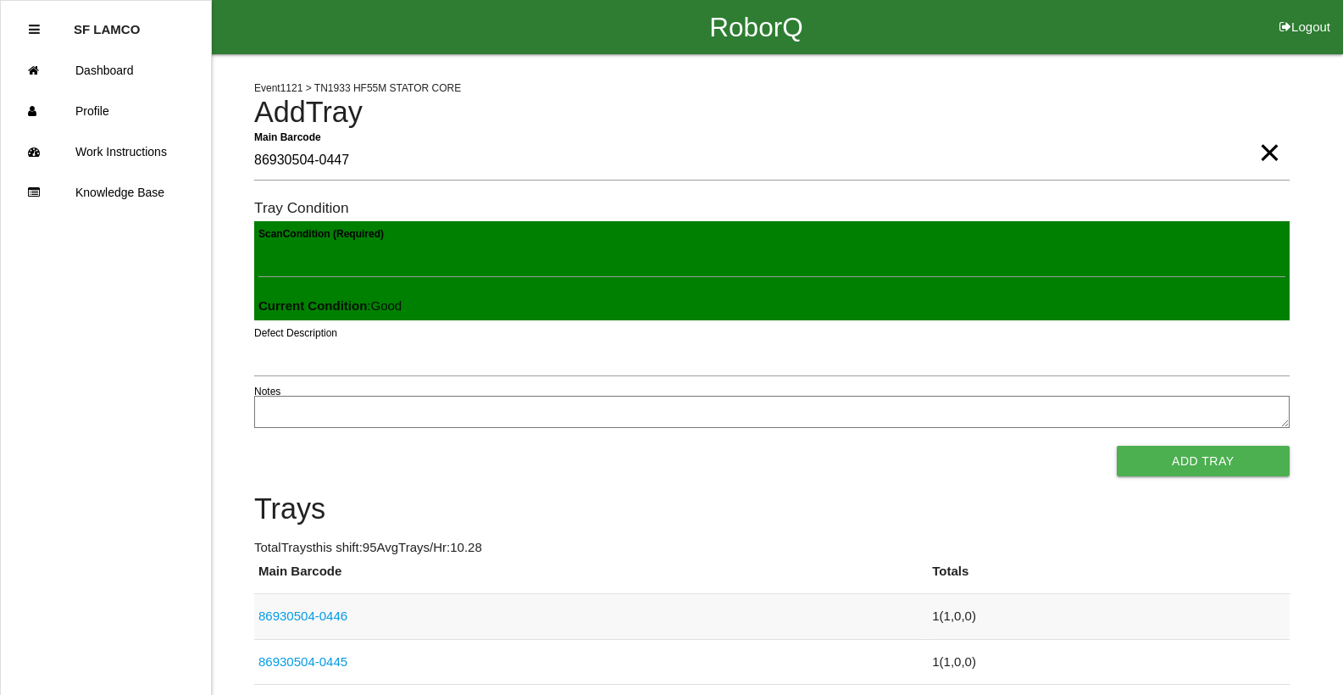
click at [1117, 446] on button "Add Tray" at bounding box center [1203, 461] width 173 height 30
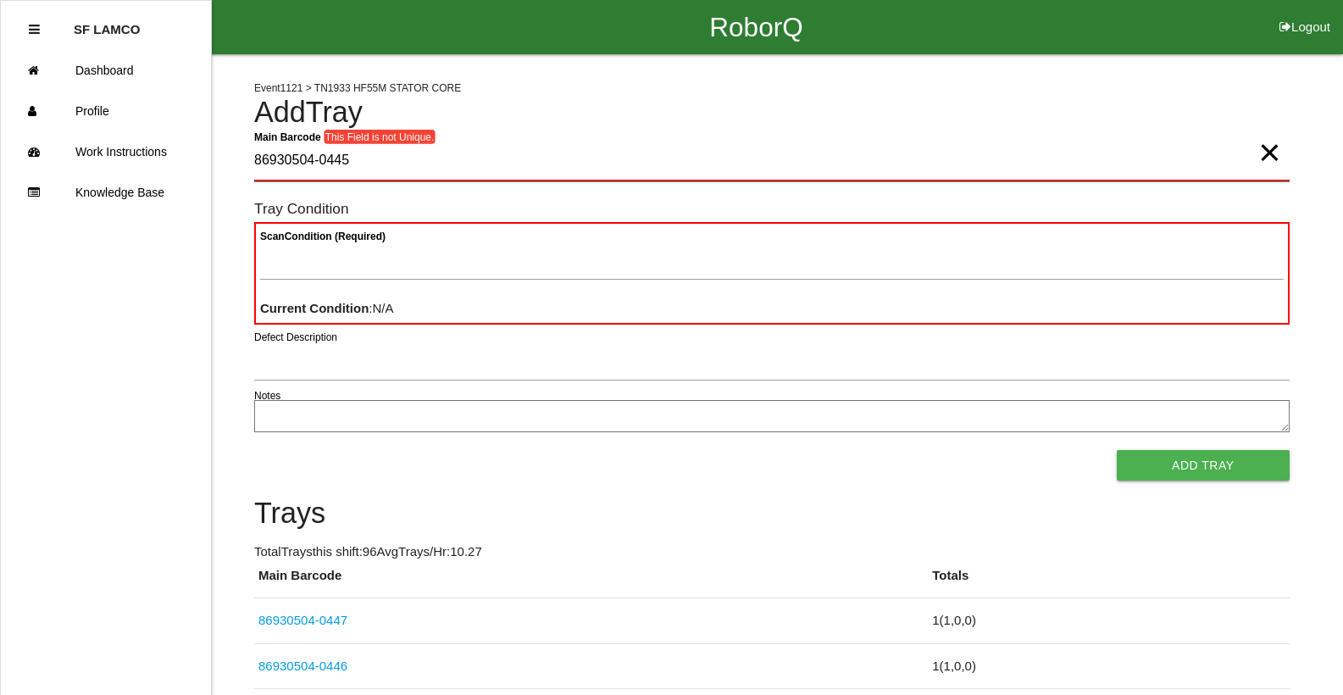
click at [353, 163] on Barcode "86930504-0445" at bounding box center [771, 161] width 1035 height 40
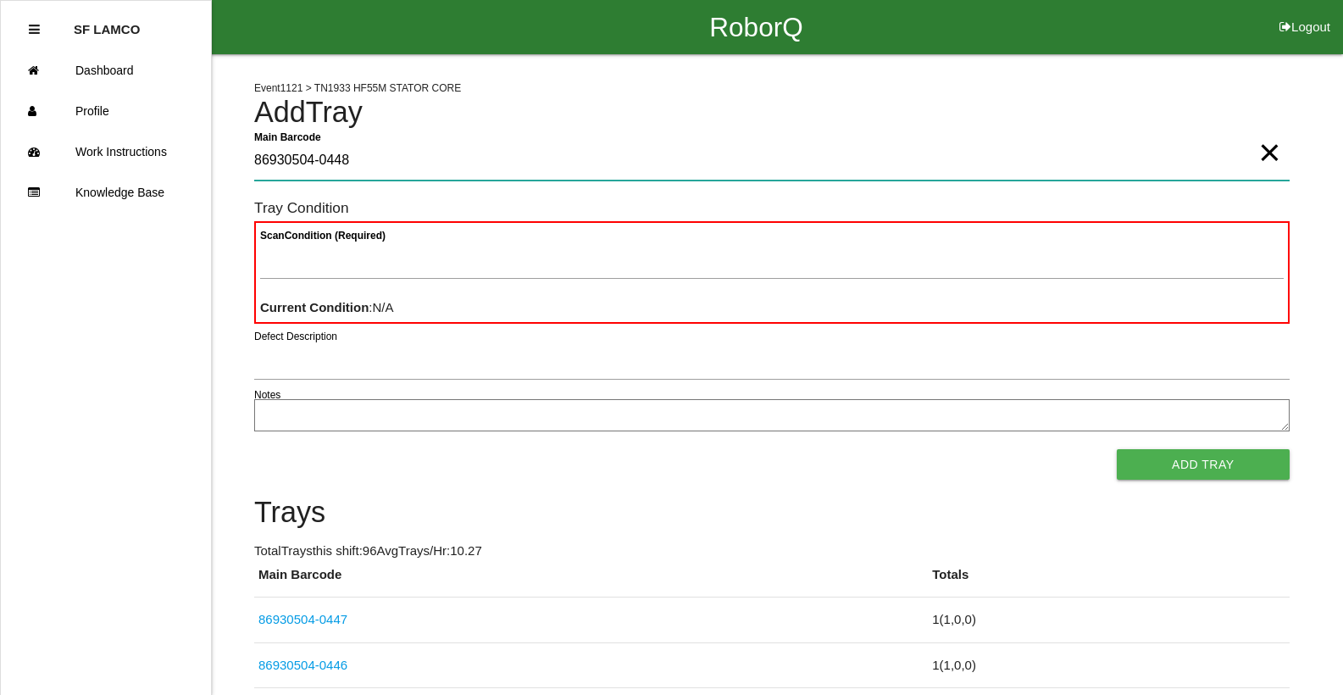
type Barcode "86930504-0448"
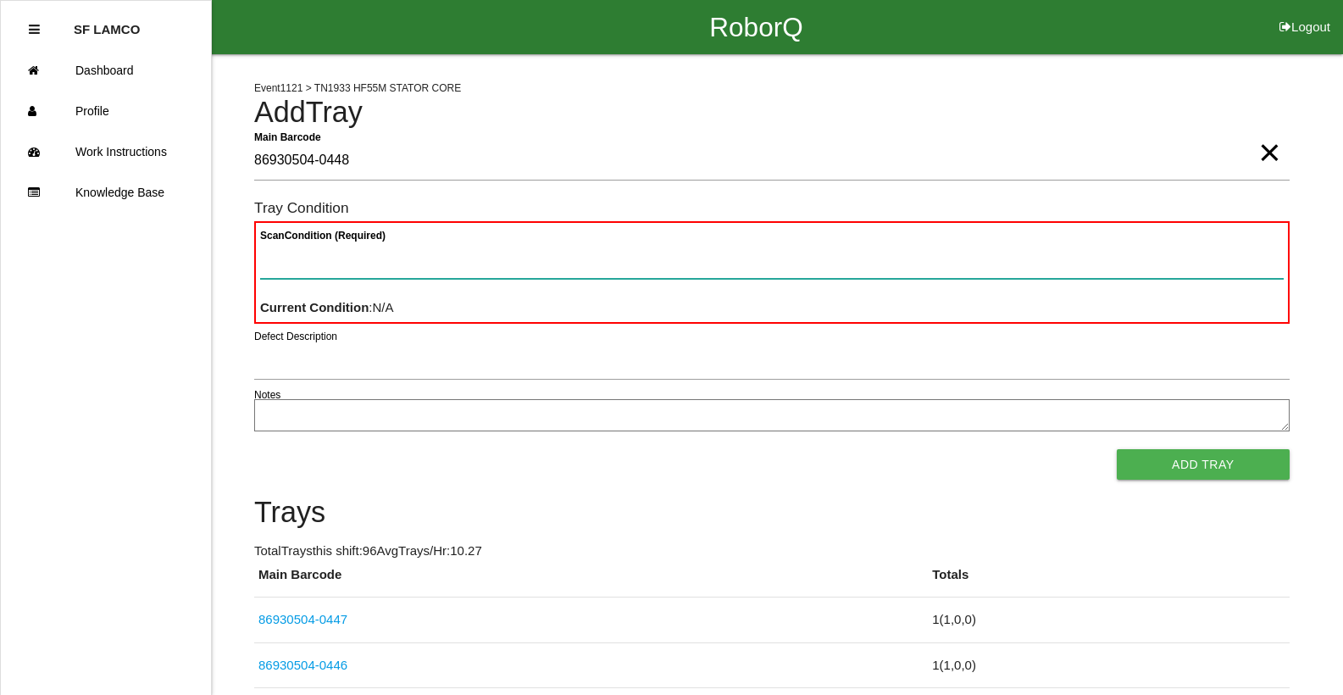
click at [334, 268] on Condition "Scan Condition (Required)" at bounding box center [771, 259] width 1023 height 39
type Condition "goo"
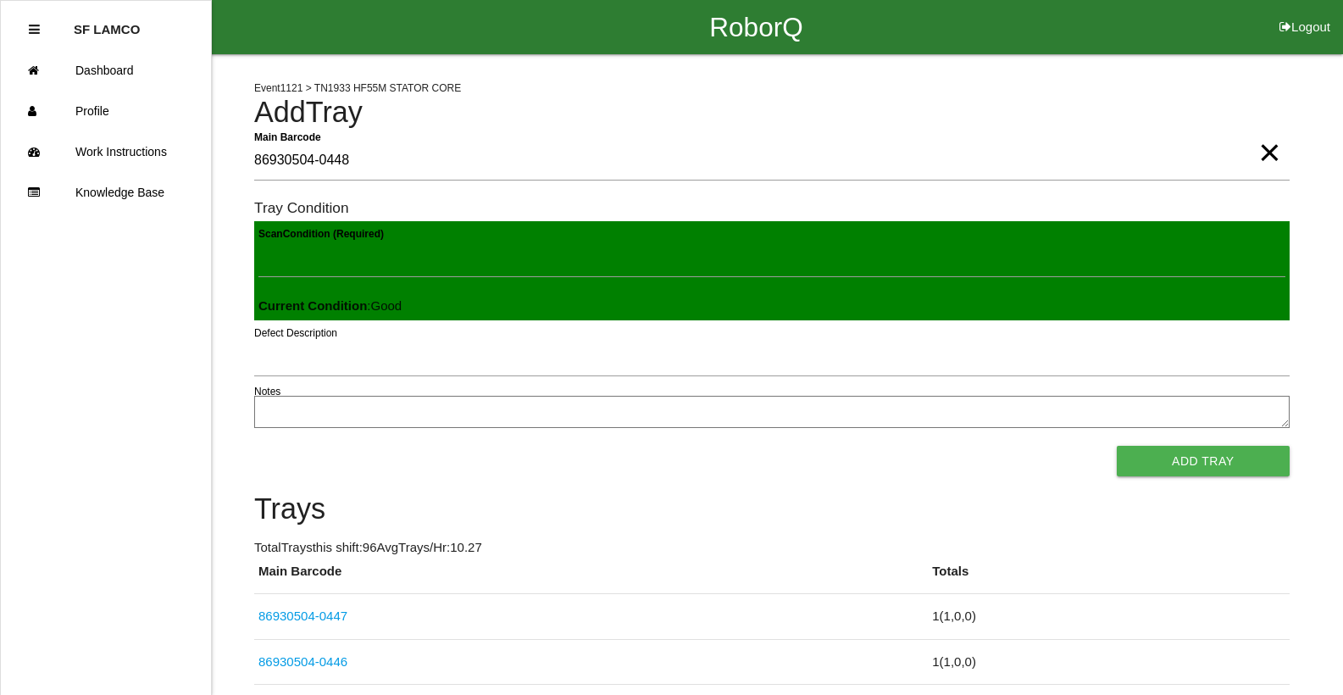
click at [1117, 446] on button "Add Tray" at bounding box center [1203, 461] width 173 height 30
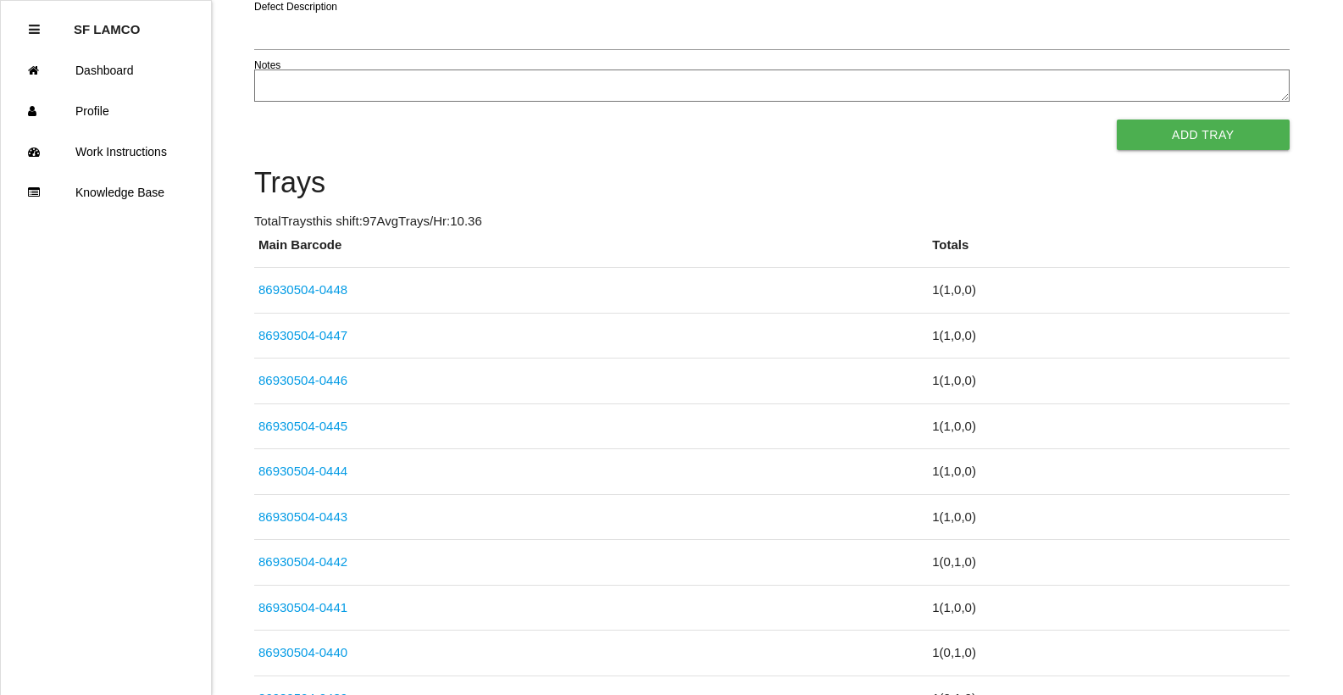
scroll to position [324, 0]
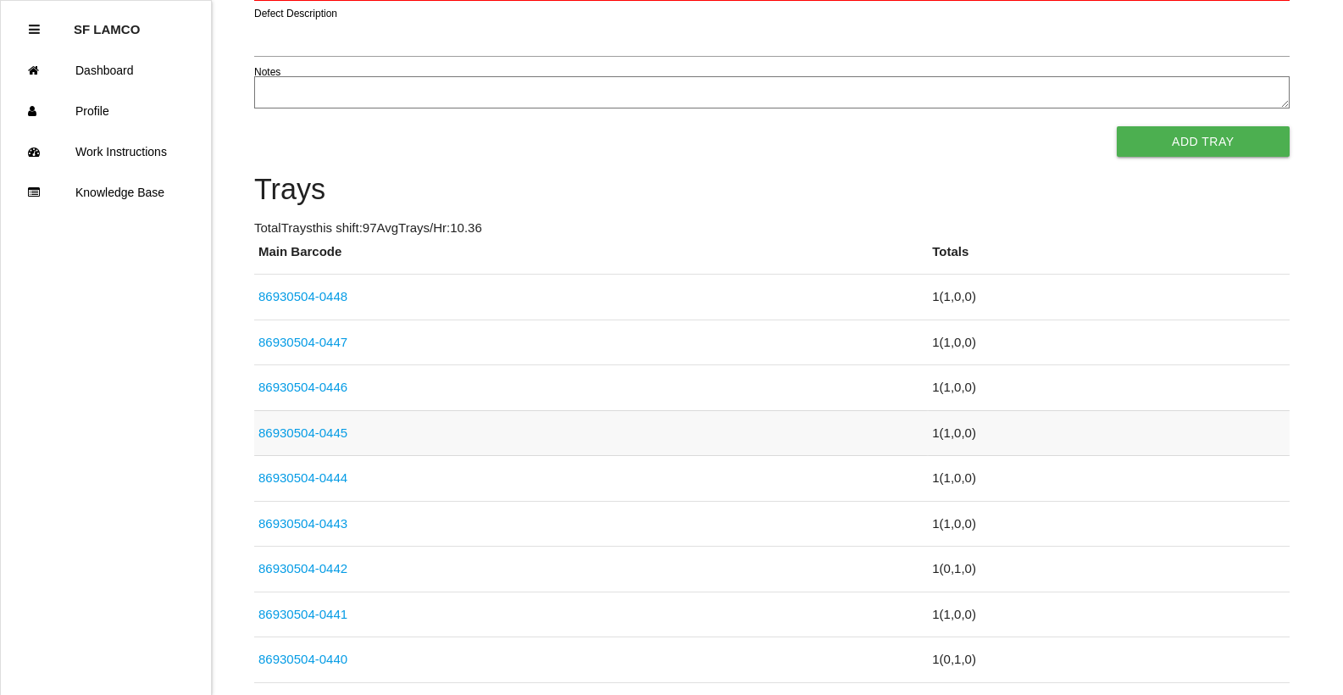
click at [277, 426] on link "86930504-0445" at bounding box center [302, 432] width 89 height 14
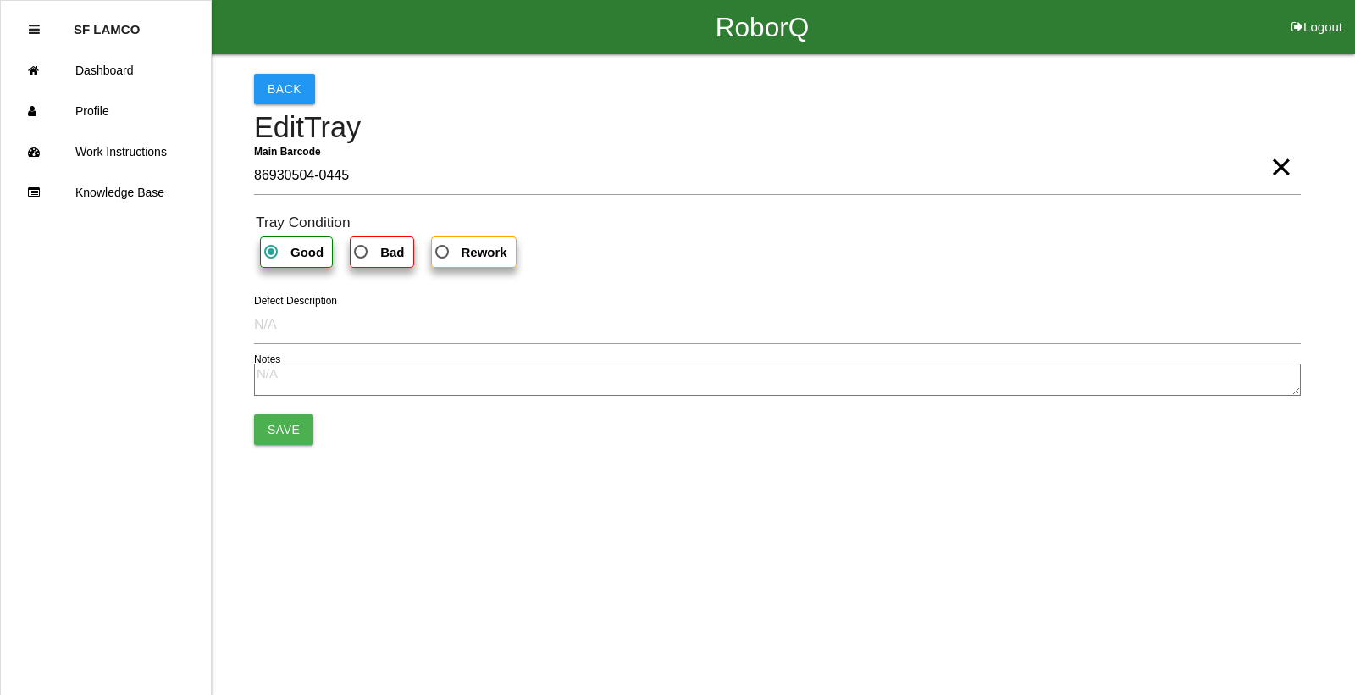
click at [357, 250] on span "Bad" at bounding box center [377, 251] width 53 height 21
click at [357, 250] on input "Bad" at bounding box center [356, 246] width 11 height 11
radio input "true"
click at [302, 427] on button "Save" at bounding box center [283, 429] width 59 height 30
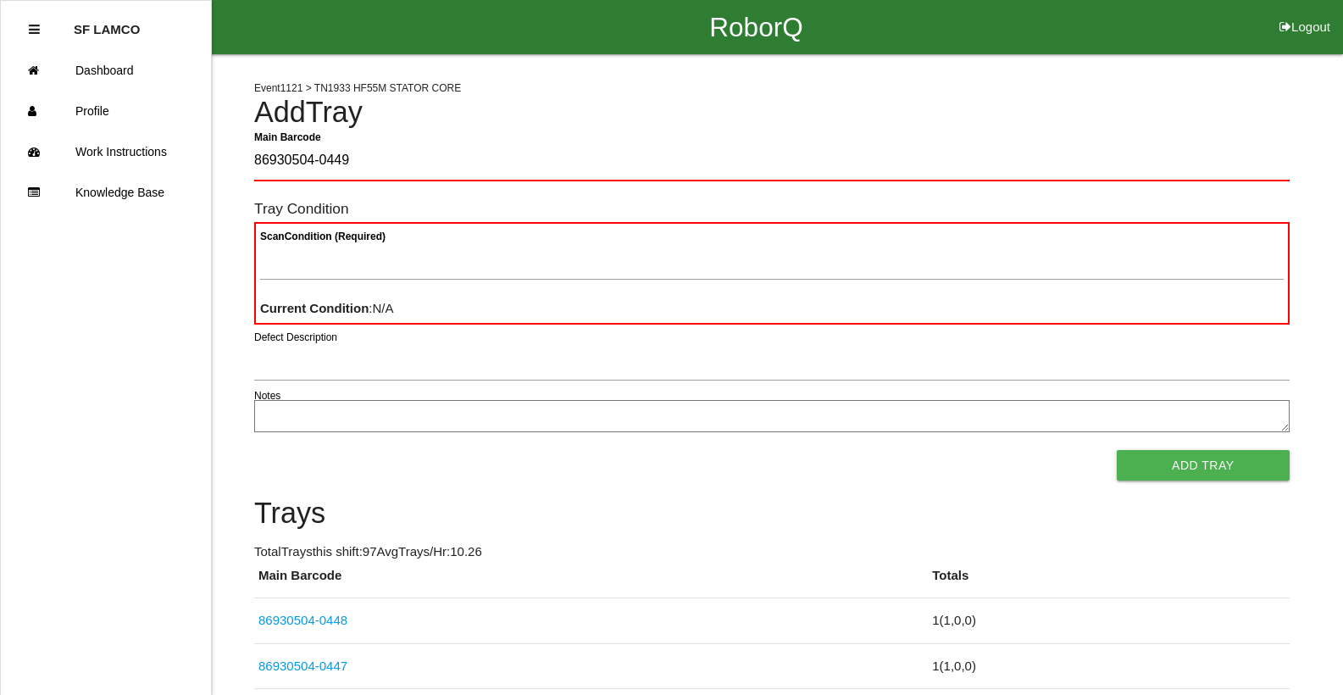
type Barcode "86930504-0449"
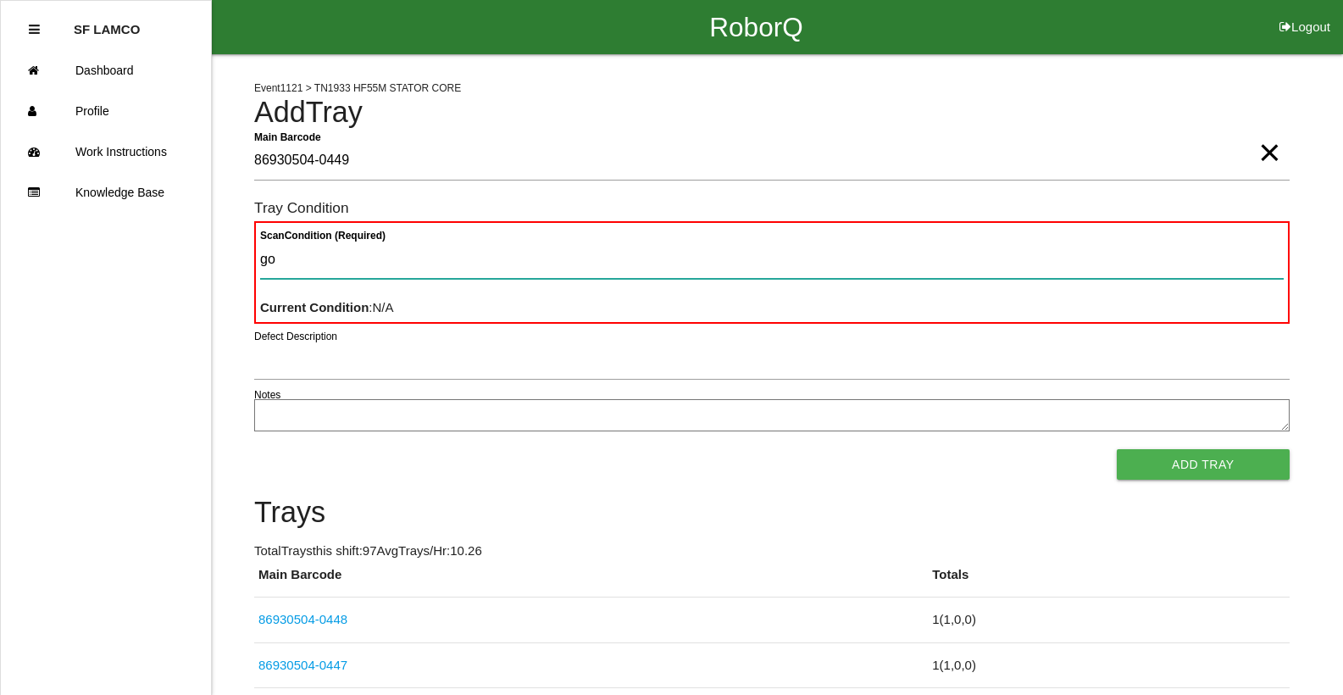
type Condition "goo"
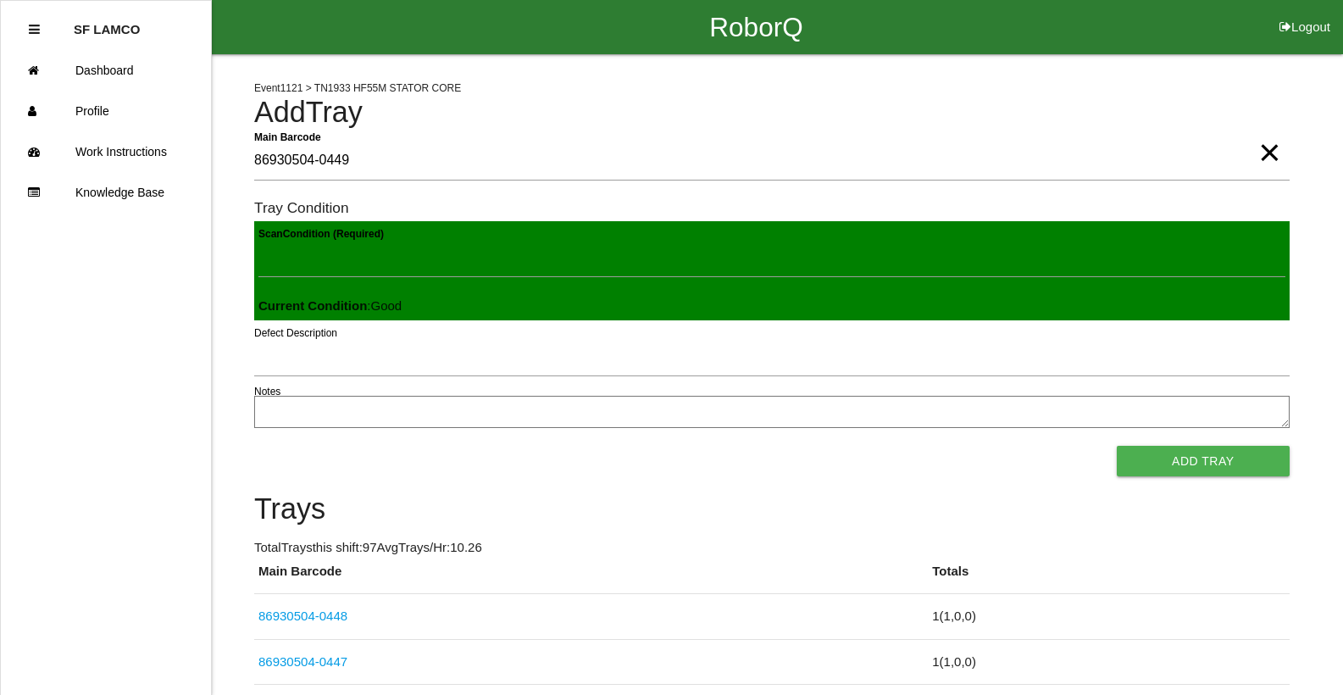
click at [1117, 446] on button "Add Tray" at bounding box center [1203, 461] width 173 height 30
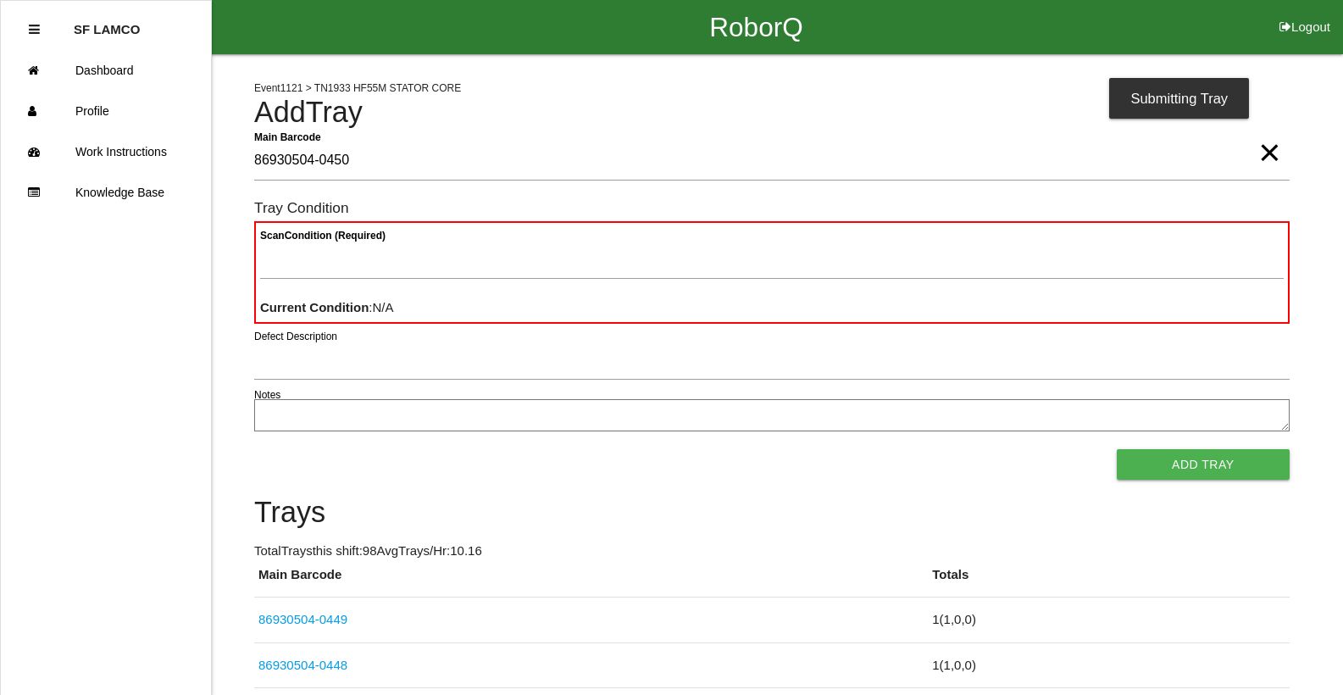
type Barcode "86930504-0450"
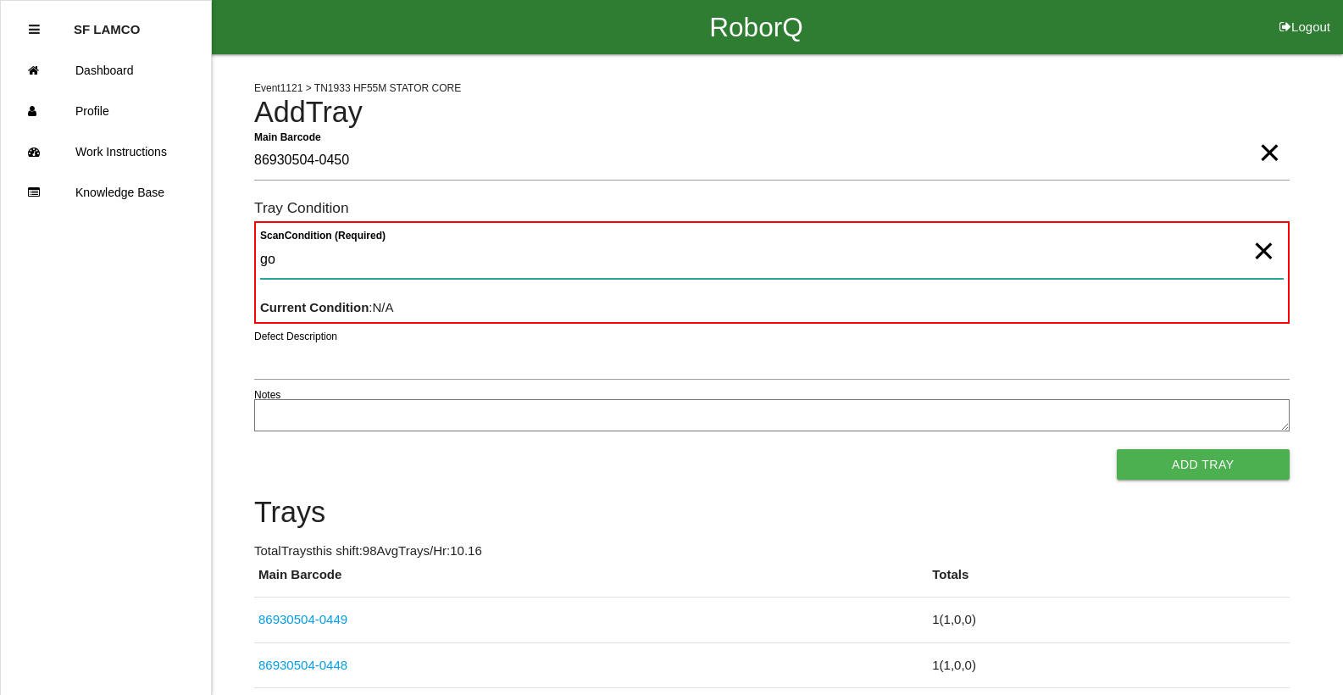
type Condition "goo"
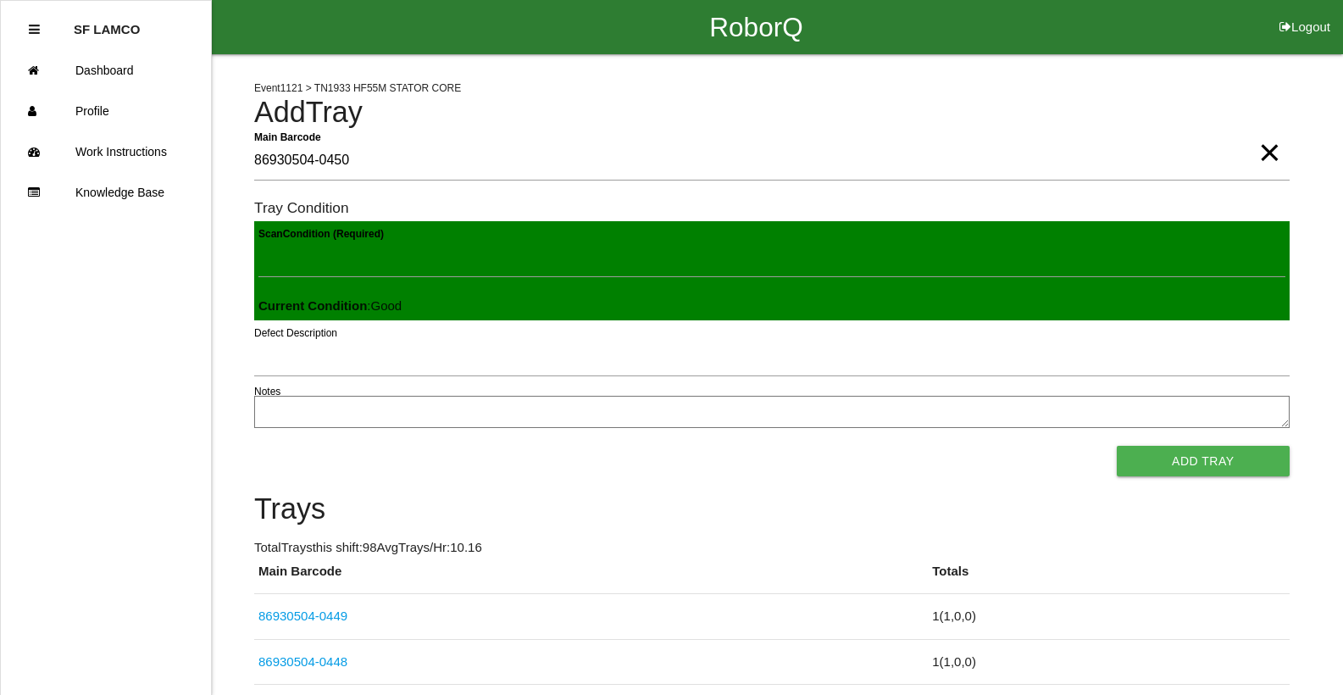
click at [1117, 446] on button "Add Tray" at bounding box center [1203, 461] width 173 height 30
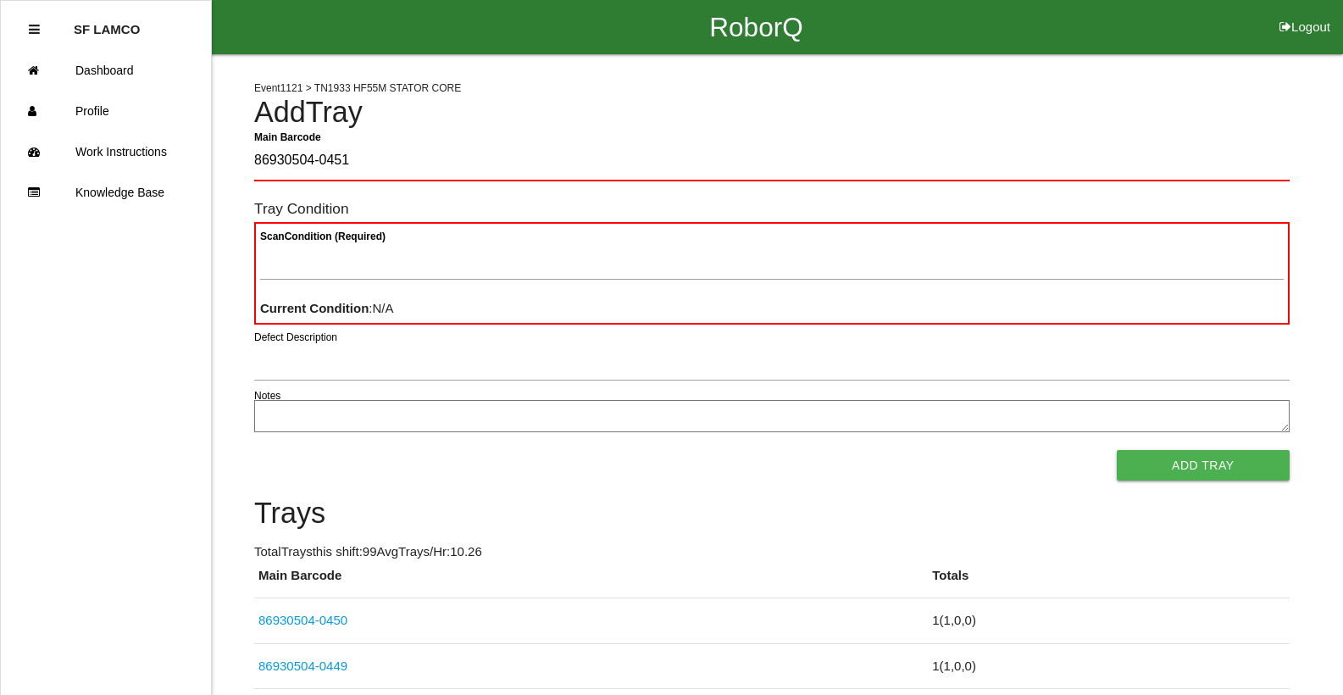
type Barcode "86930504-0451"
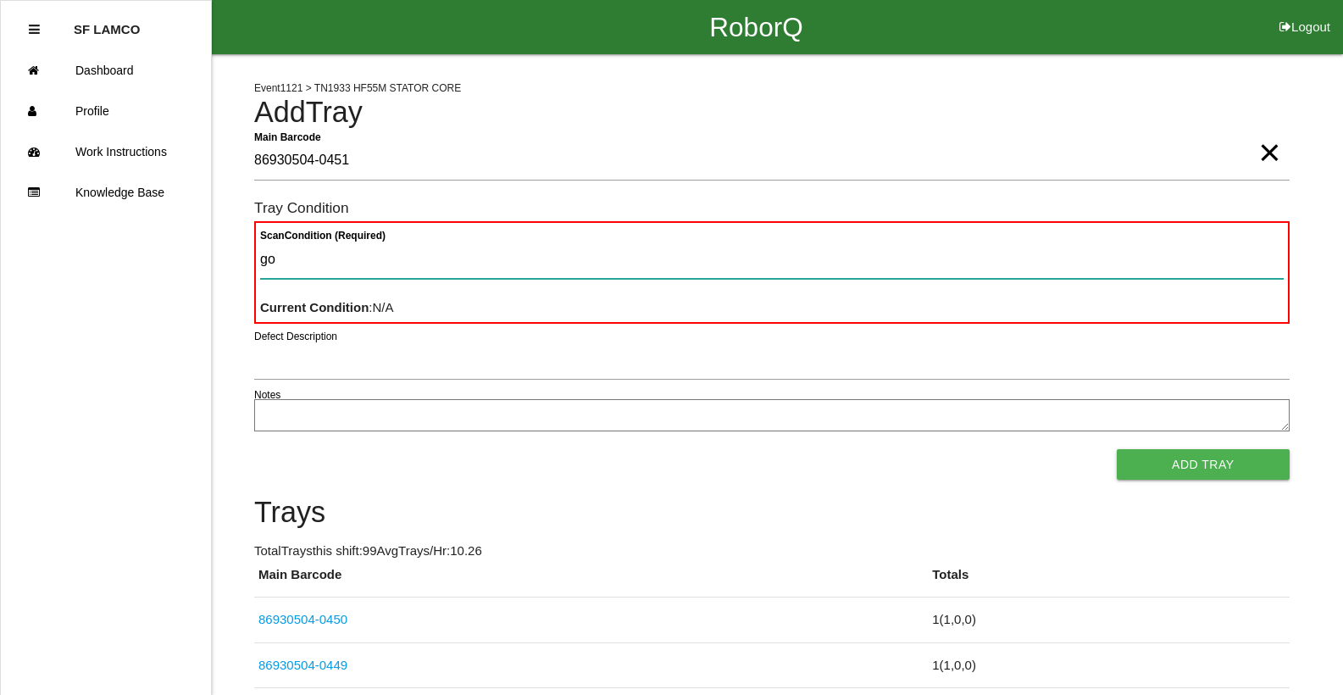
type Condition "goo"
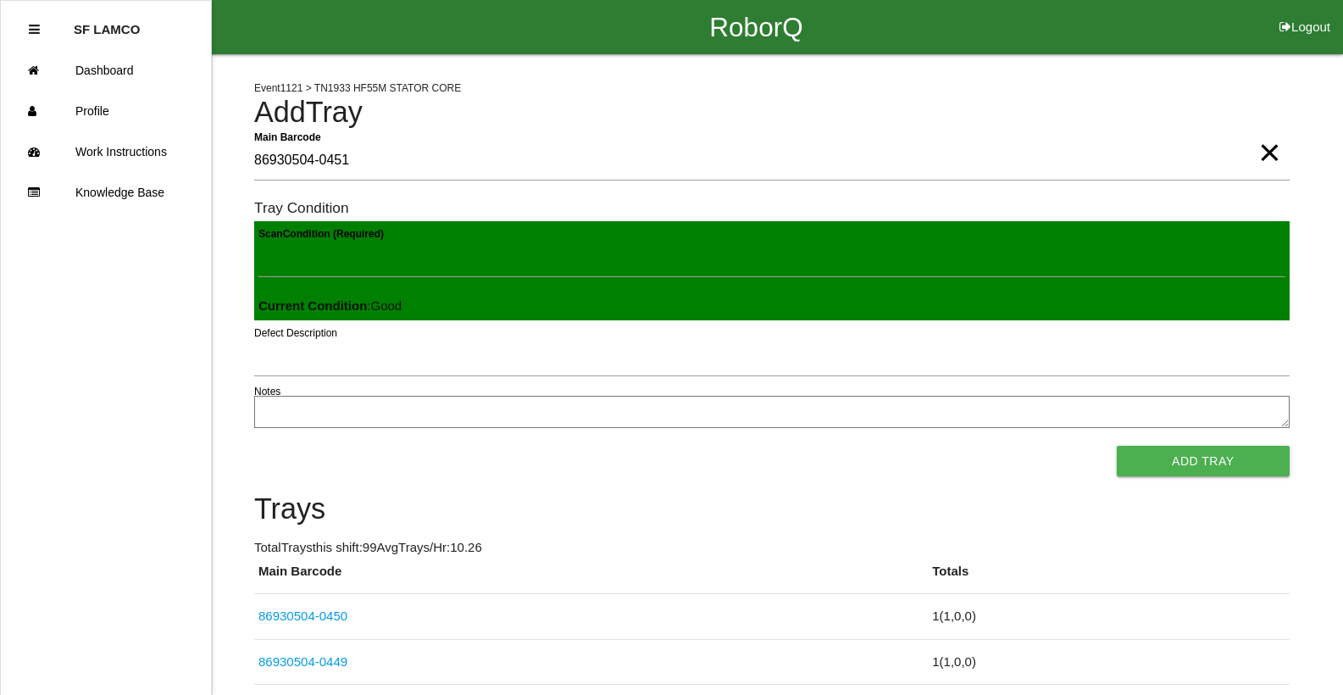
click at [1117, 446] on button "Add Tray" at bounding box center [1203, 461] width 173 height 30
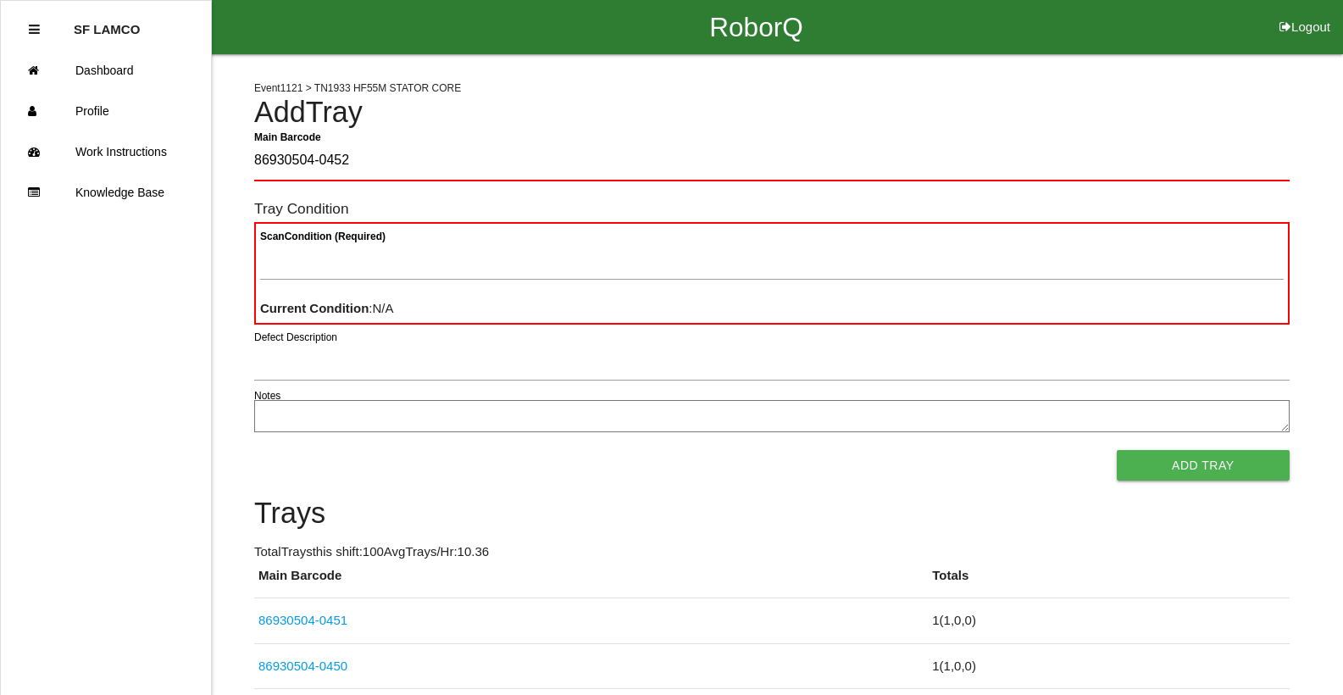
type Barcode "86930504-0452"
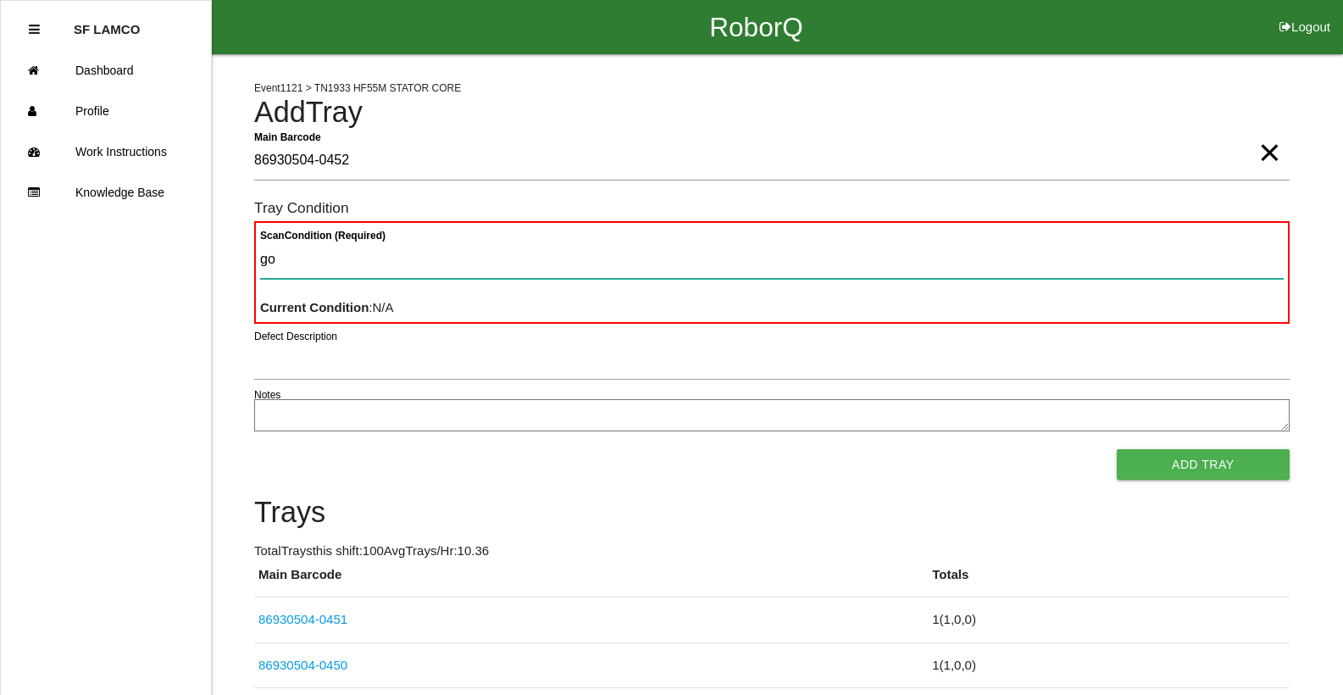
type Condition "goo"
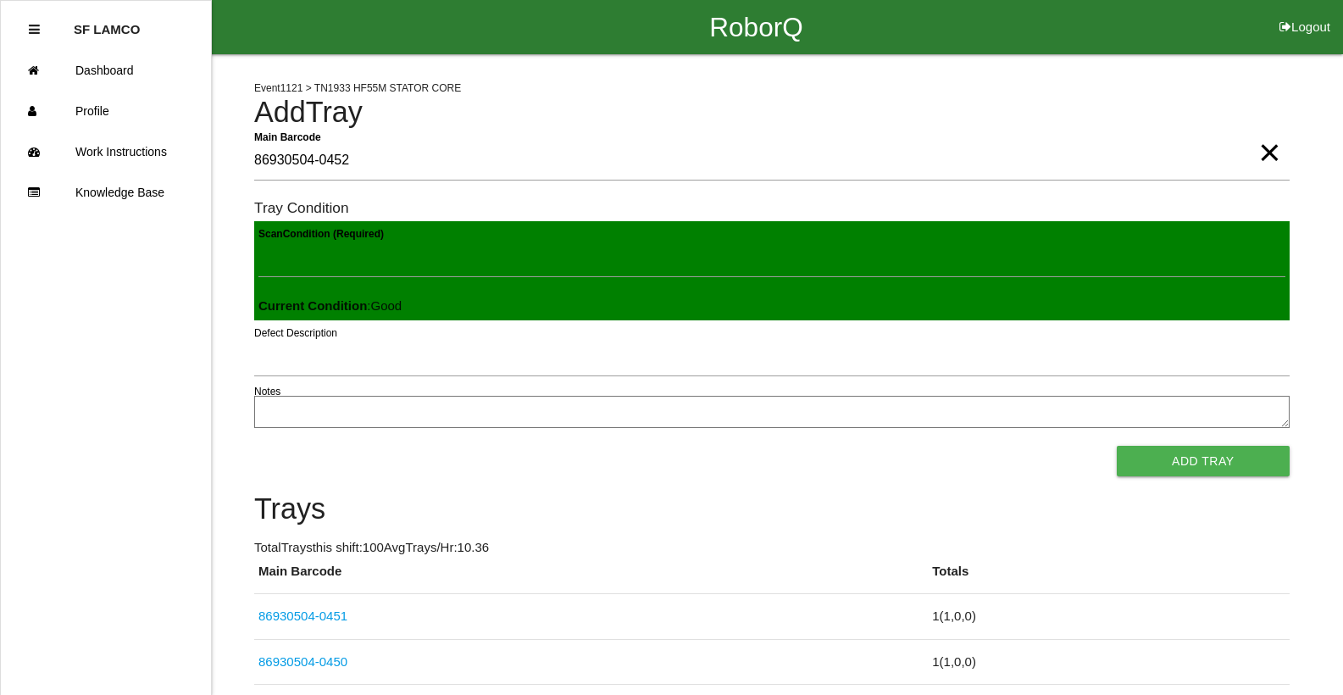
click at [1117, 446] on button "Add Tray" at bounding box center [1203, 461] width 173 height 30
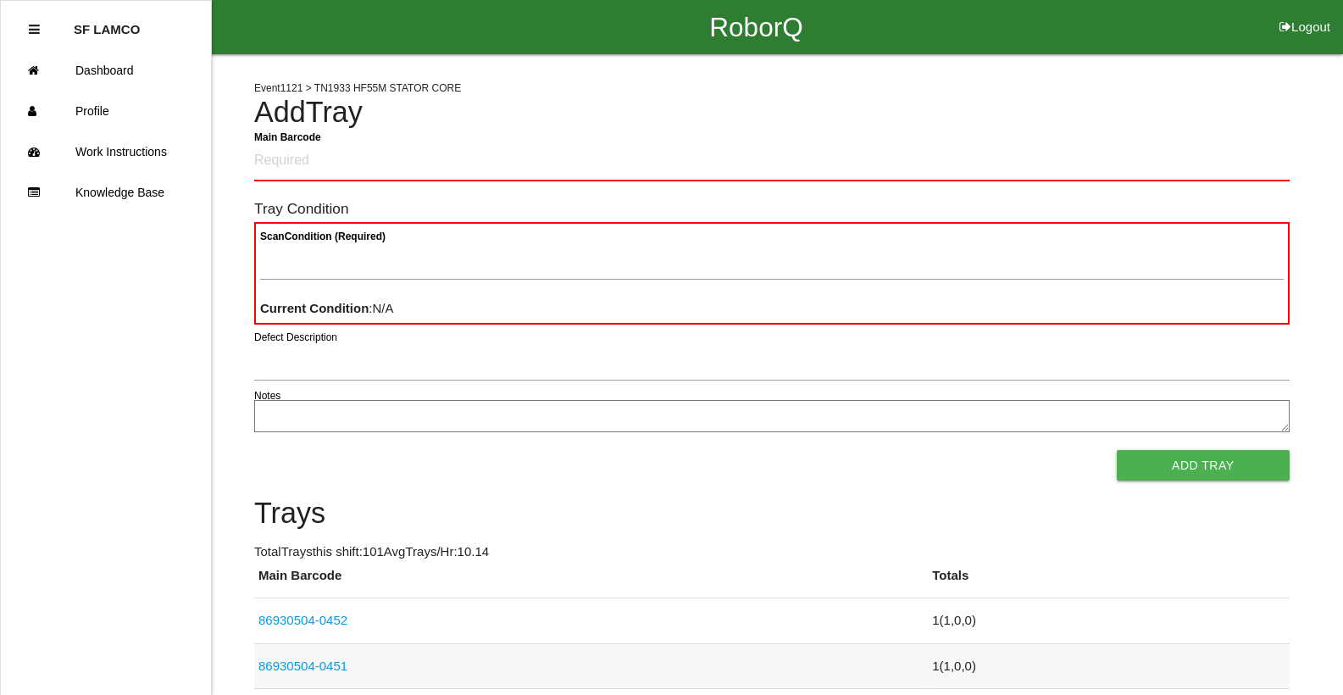
click at [313, 666] on link "86930504-0451" at bounding box center [302, 665] width 89 height 14
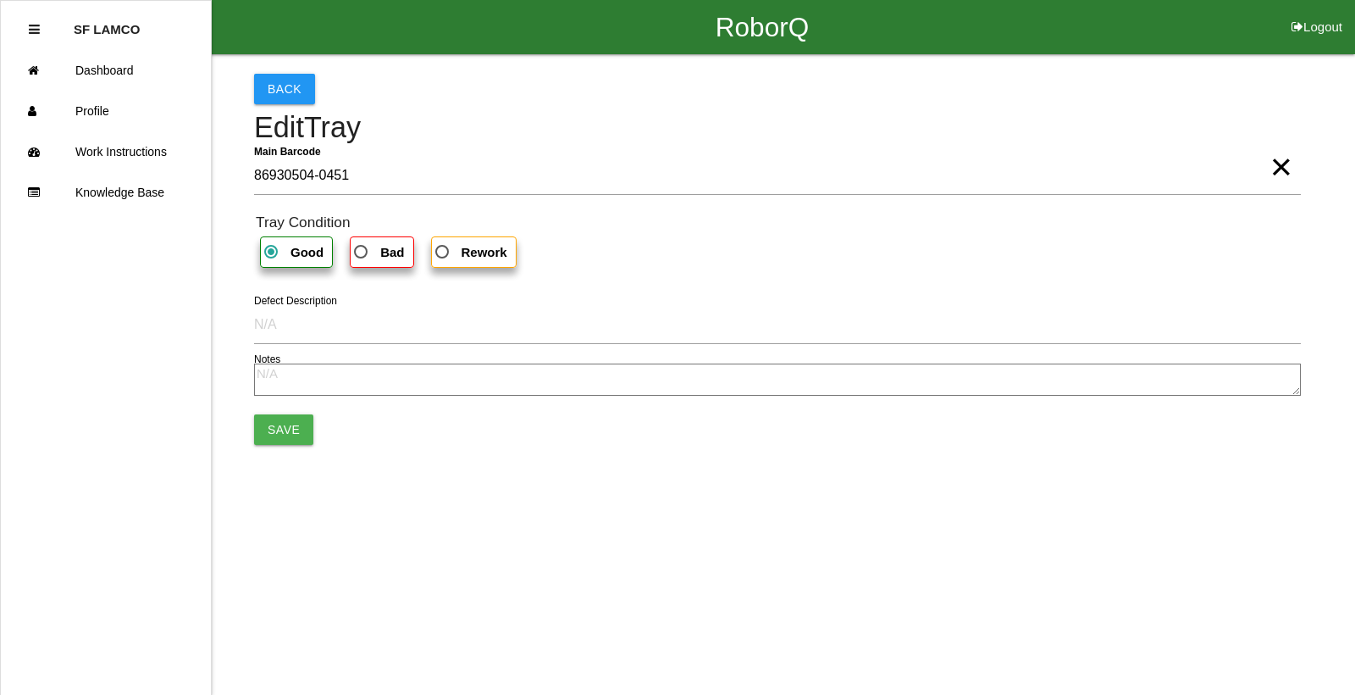
click at [397, 254] on b "Bad" at bounding box center [392, 252] width 24 height 14
click at [362, 252] on input "Bad" at bounding box center [356, 246] width 11 height 11
radio input "true"
click at [285, 427] on button "Save" at bounding box center [283, 429] width 59 height 30
